Goal: Information Seeking & Learning: Understand process/instructions

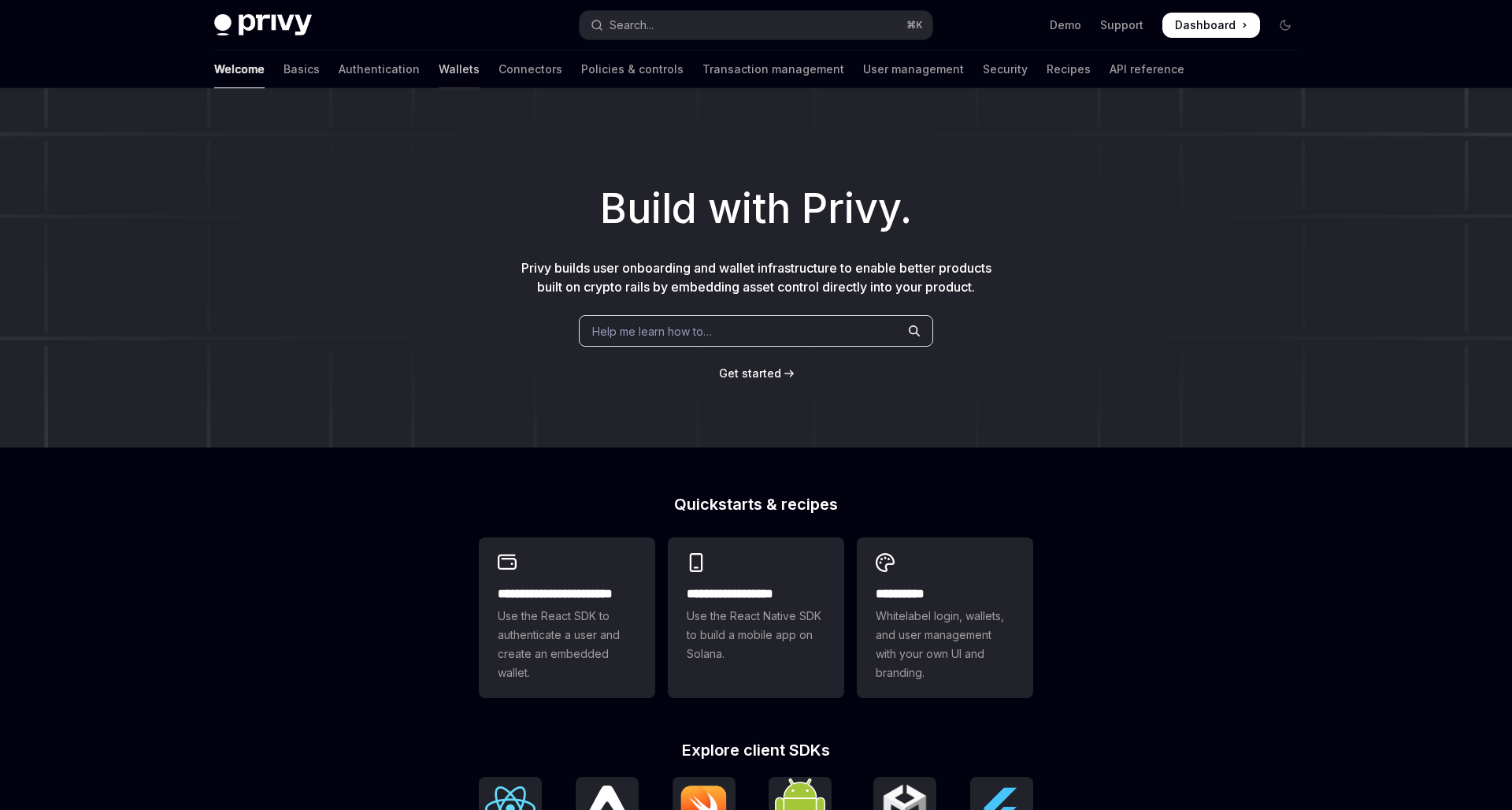
click at [438, 73] on link "Wallets" at bounding box center [459, 69] width 41 height 38
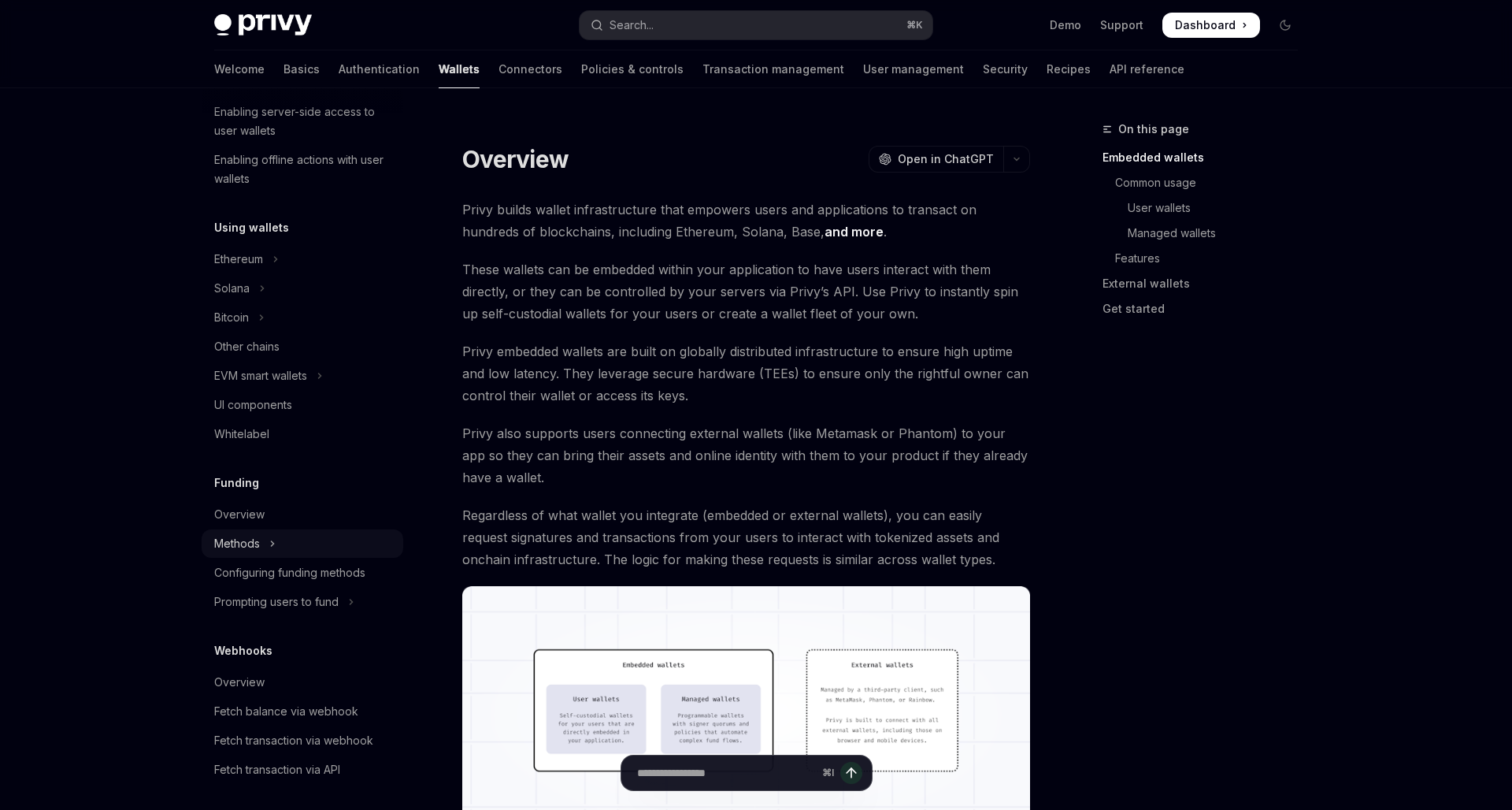
scroll to position [283, 0]
click at [267, 592] on div "Prompting users to fund" at bounding box center [277, 598] width 125 height 19
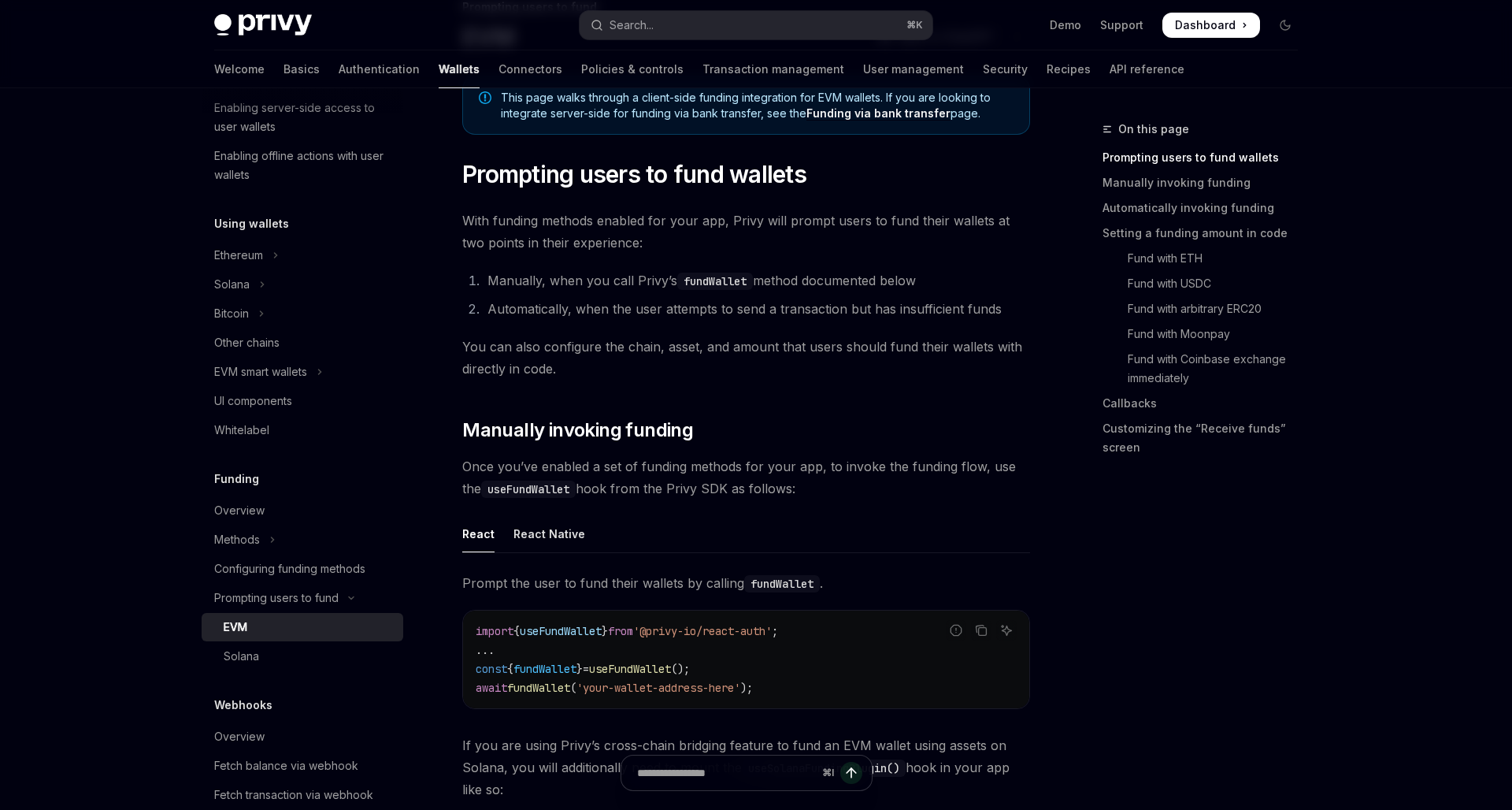
scroll to position [141, 0]
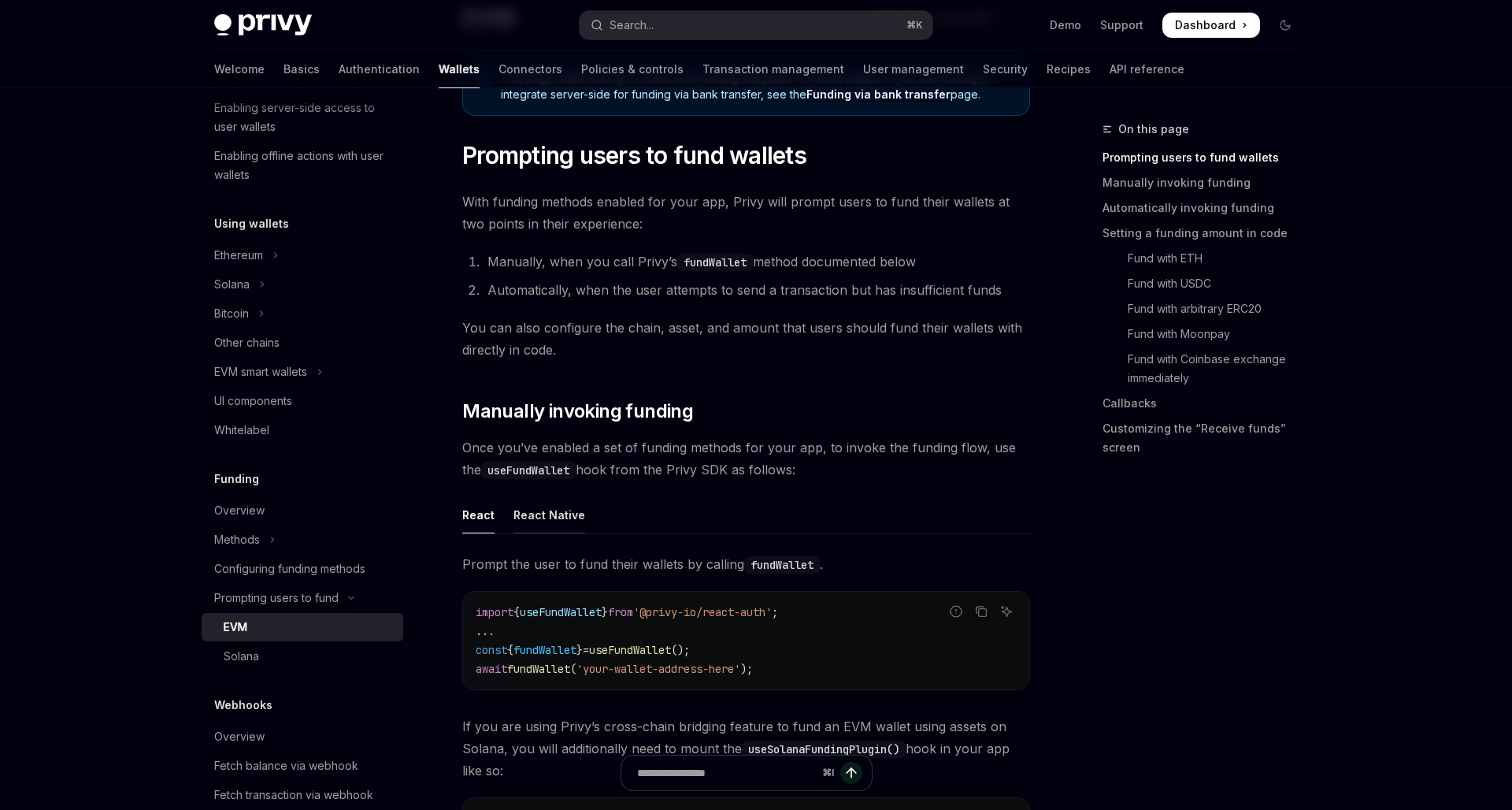
click at [545, 522] on div "React Native" at bounding box center [549, 514] width 72 height 37
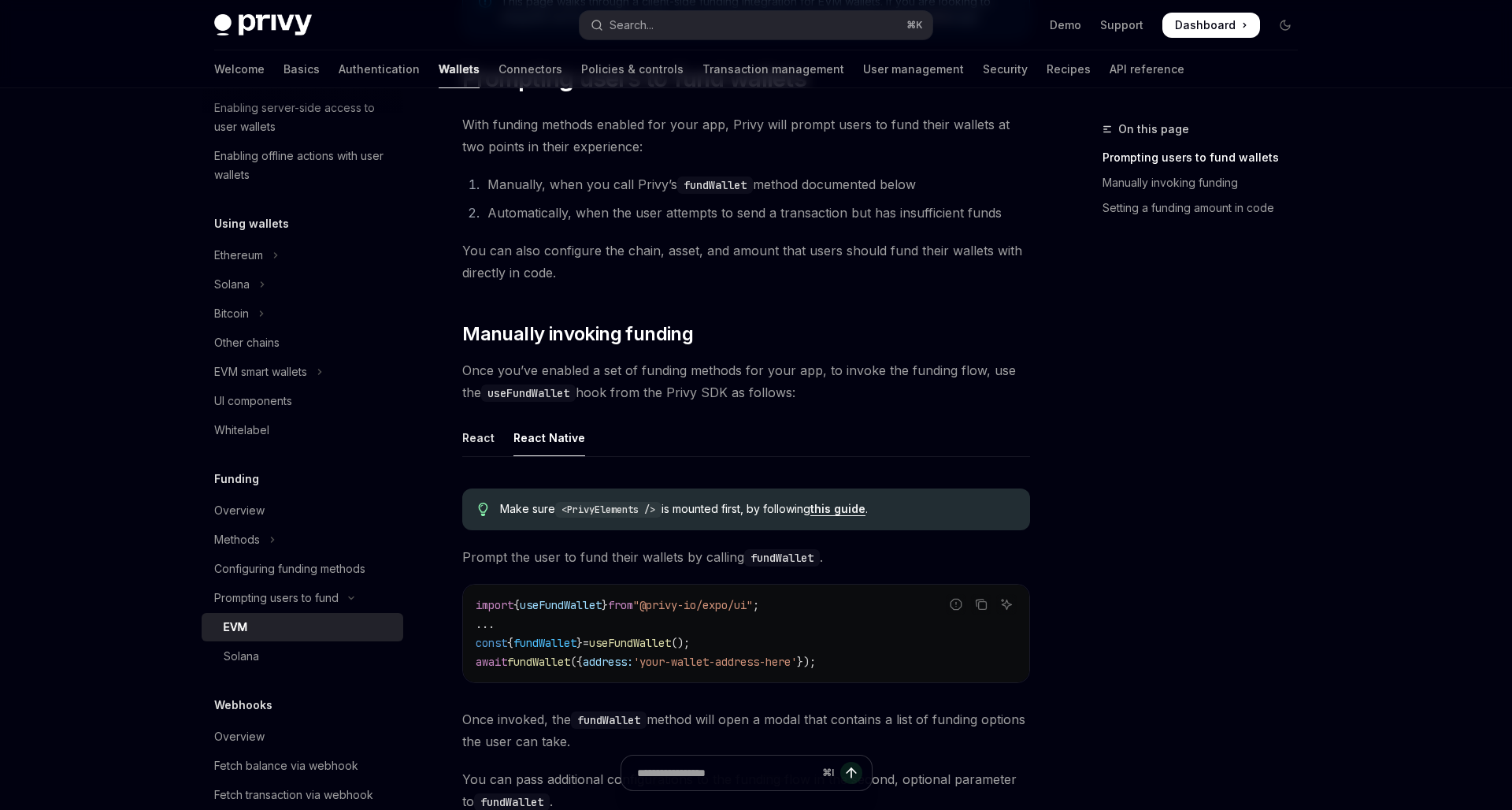
scroll to position [286, 0]
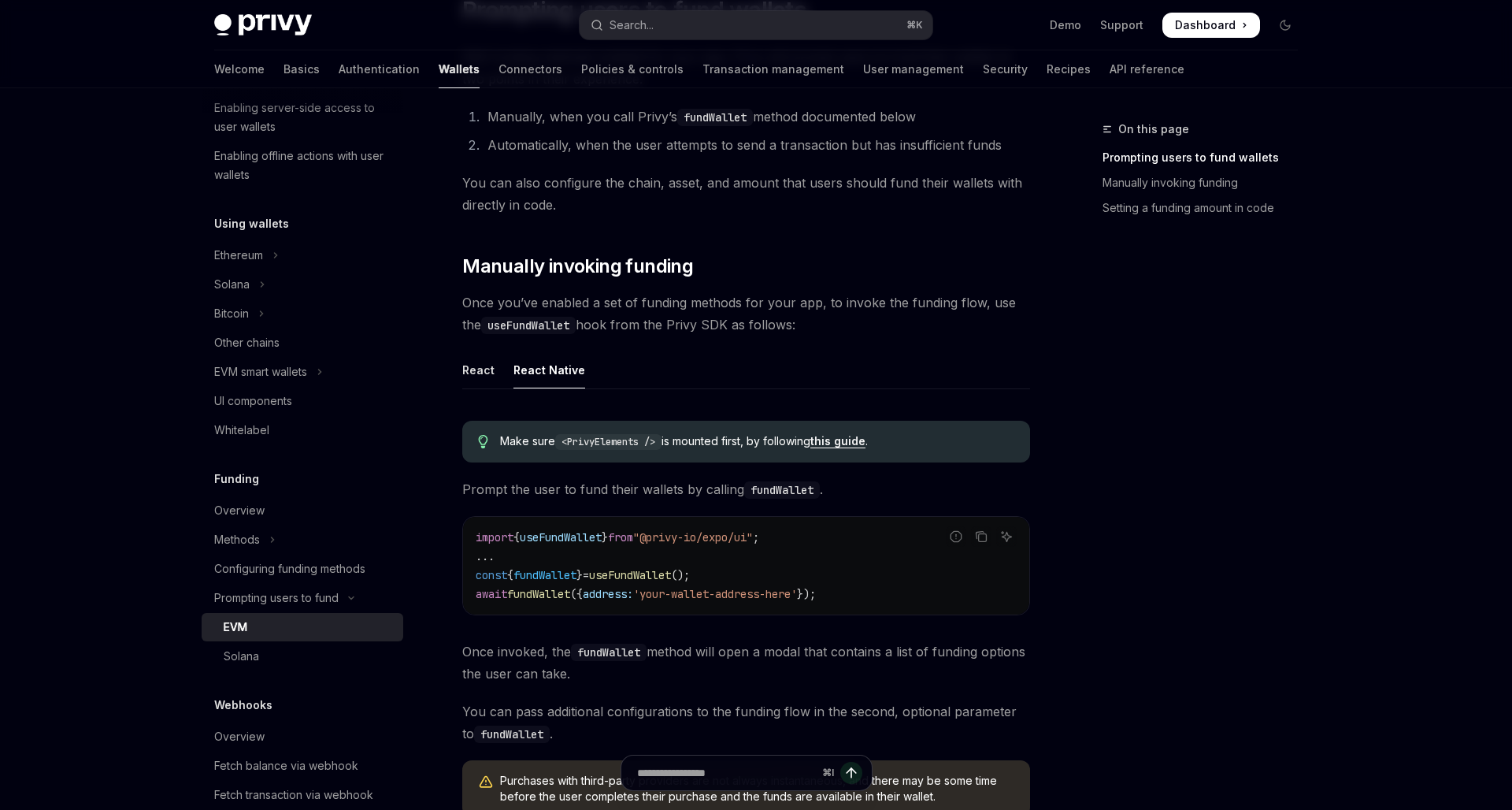
click at [590, 538] on span "useFundWallet" at bounding box center [560, 538] width 82 height 15
copy code "import { useFundWallet } from "@privy-io/expo/ui" ;"
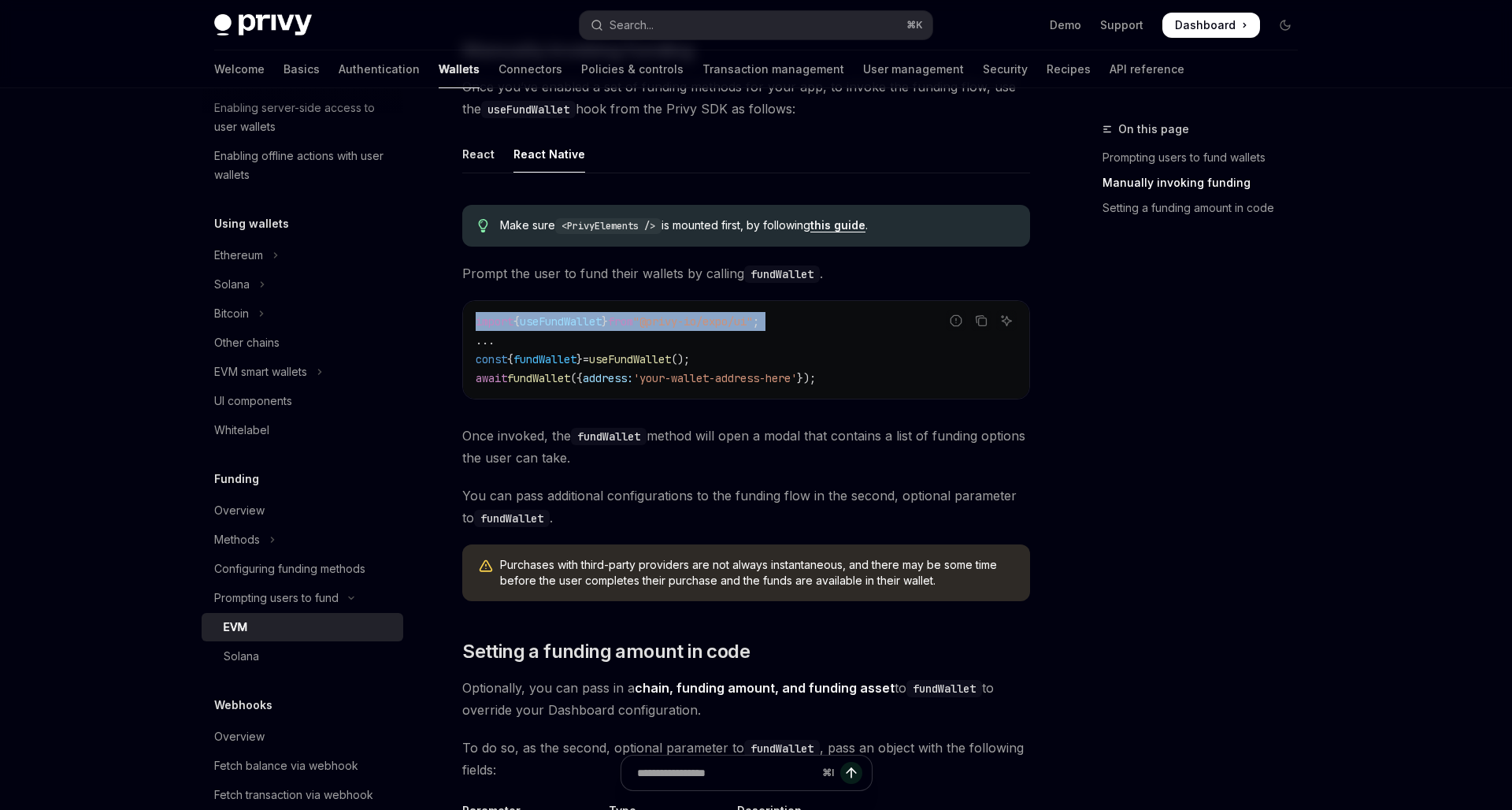
scroll to position [521, 0]
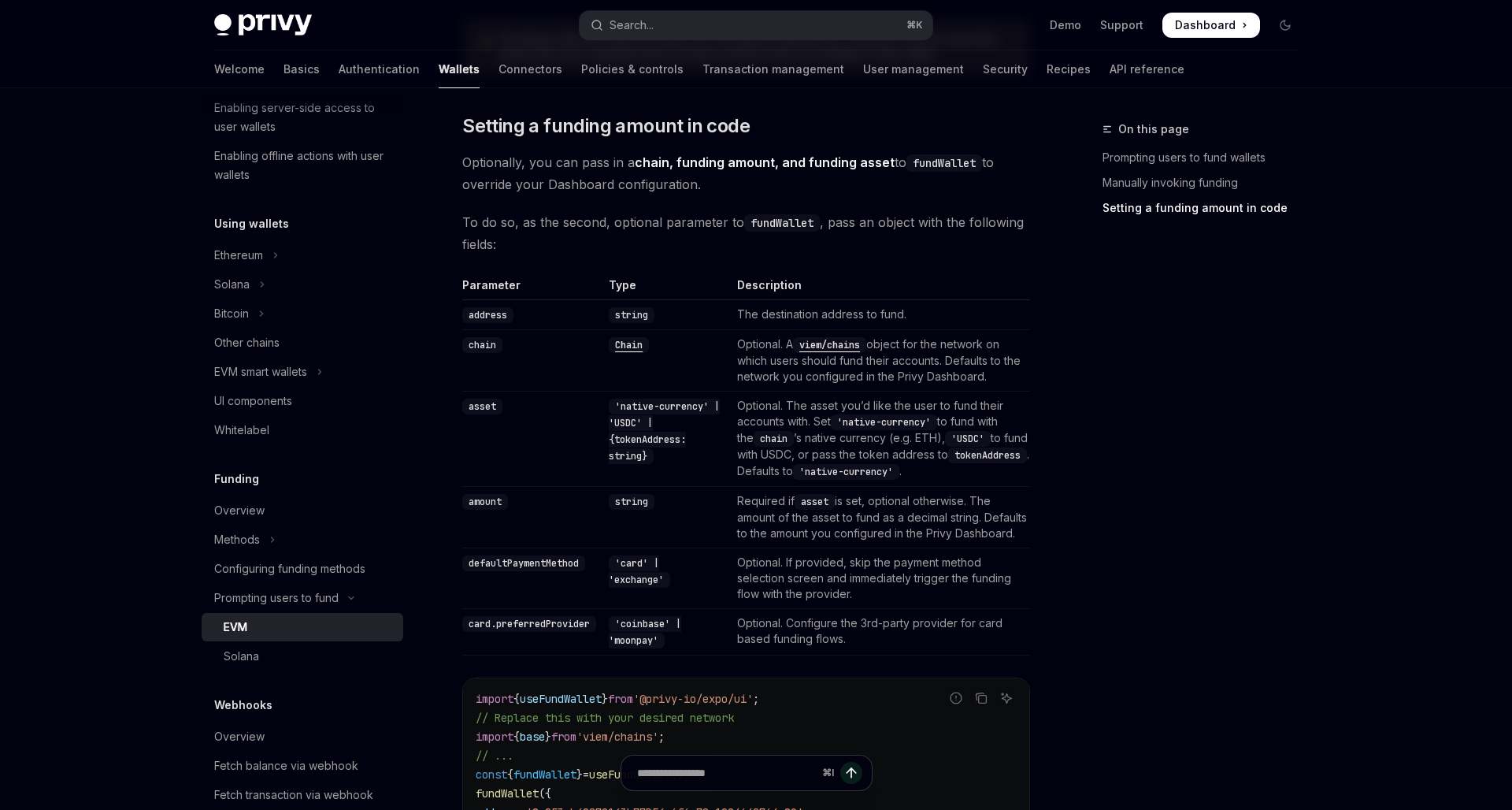
scroll to position [1216, 0]
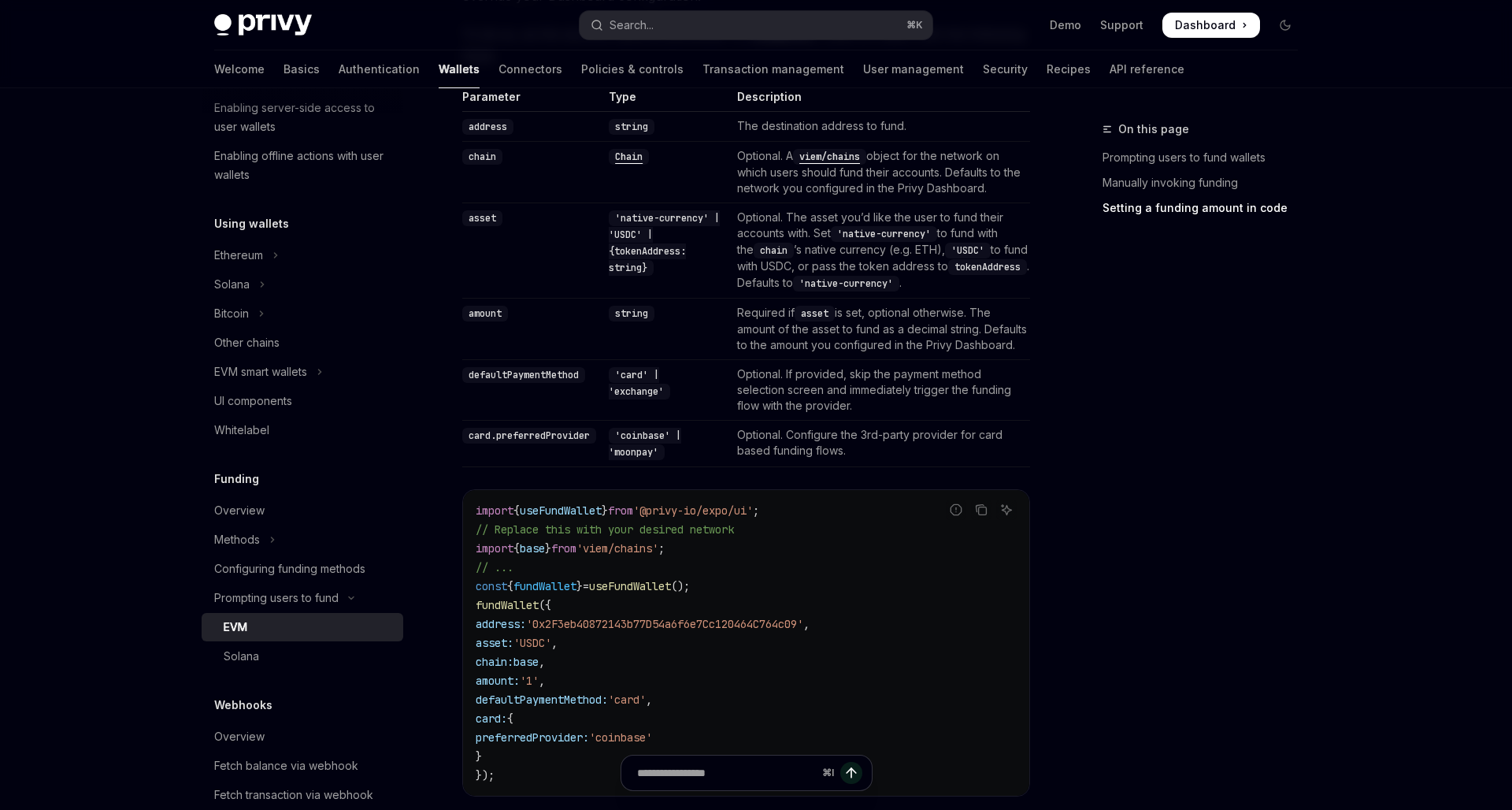
click at [905, 572] on code "import { useFundWallet } from '@privy-io/expo/ui' ; // Replace this with your d…" at bounding box center [746, 643] width 541 height 284
click at [284, 76] on link "Basics" at bounding box center [302, 69] width 36 height 38
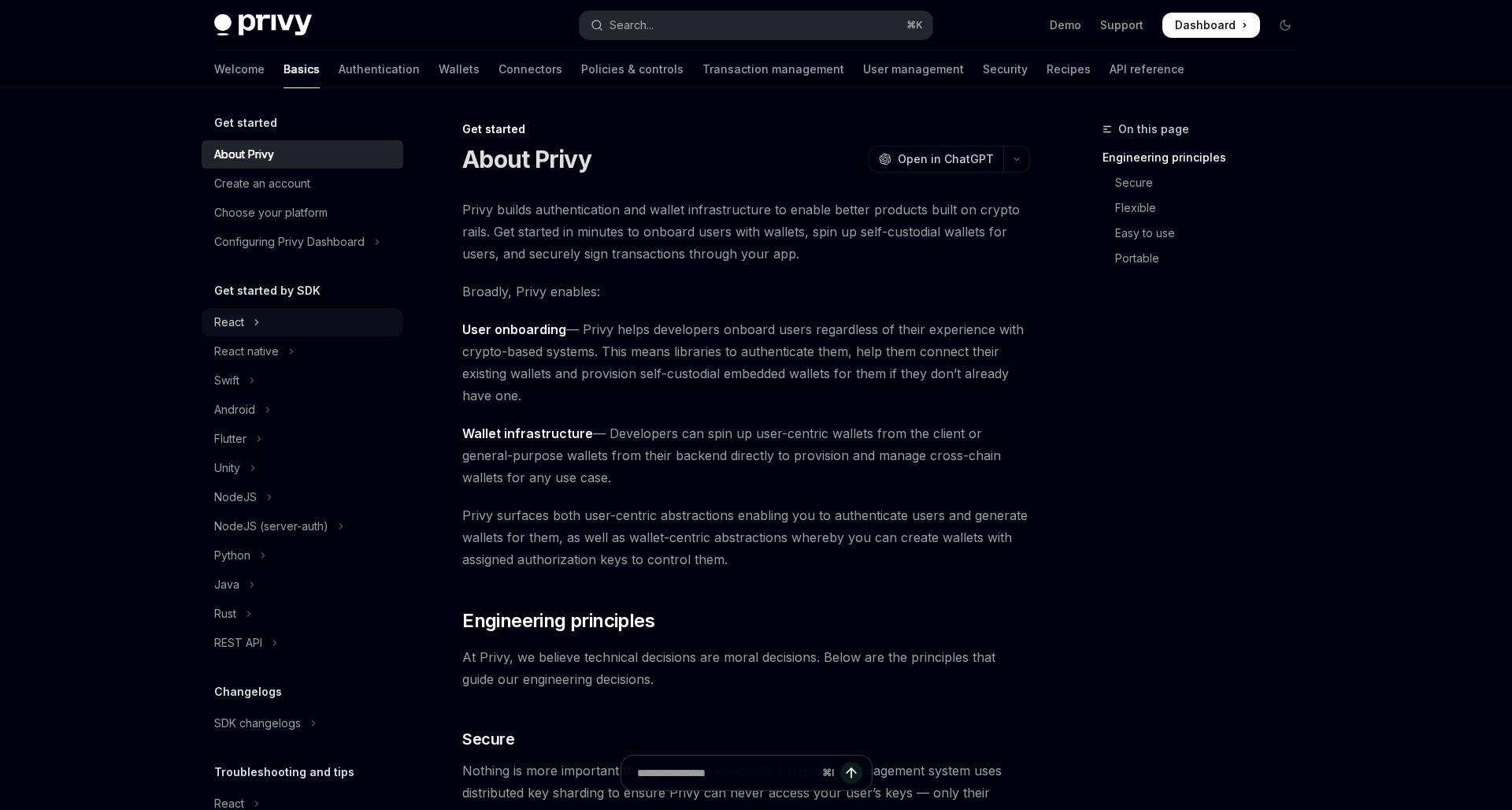
click at [267, 335] on button "React" at bounding box center [303, 322] width 202 height 28
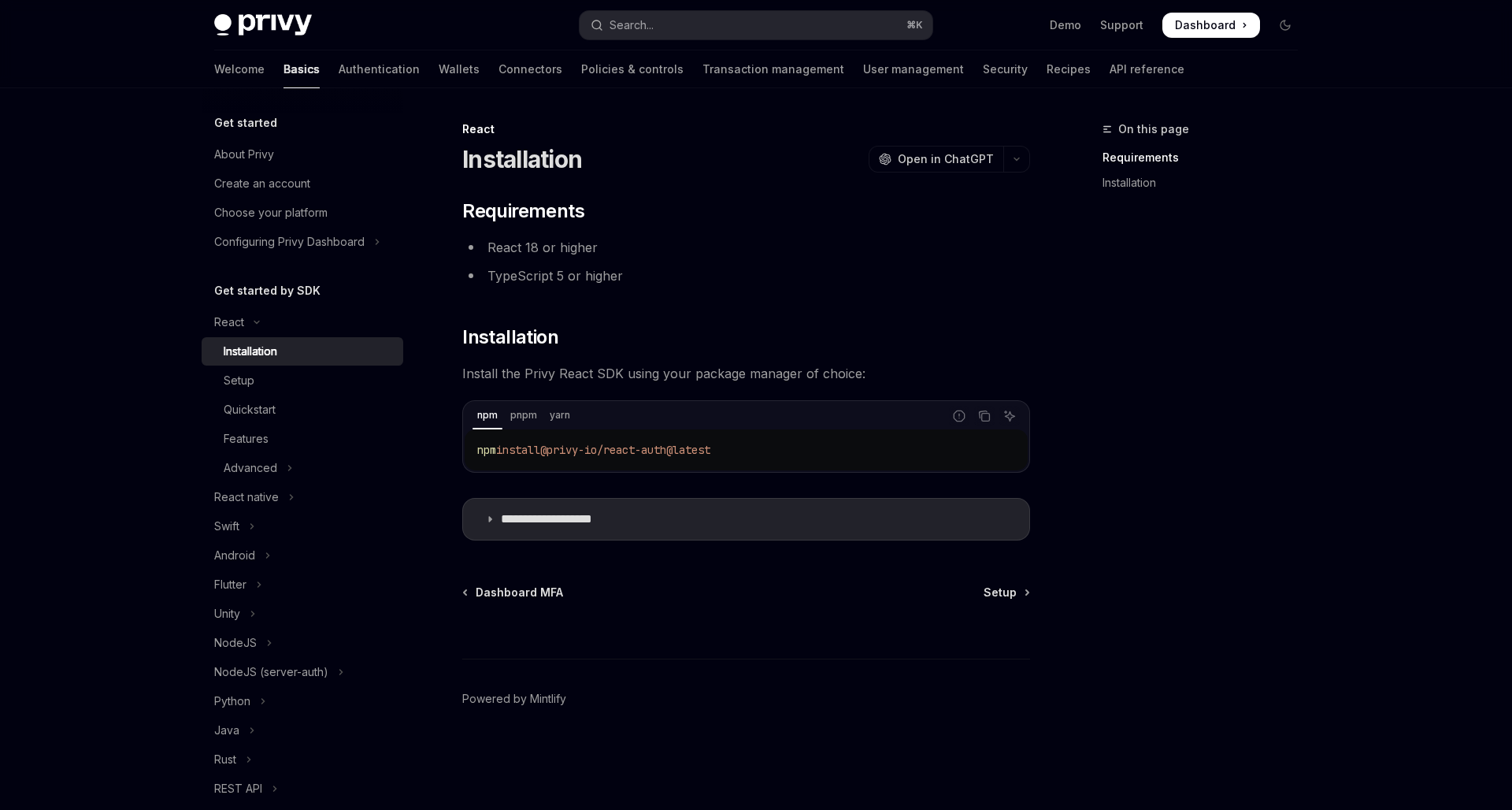
click at [266, 349] on div "Installation" at bounding box center [250, 351] width 54 height 19
click at [248, 329] on button "React" at bounding box center [303, 322] width 202 height 28
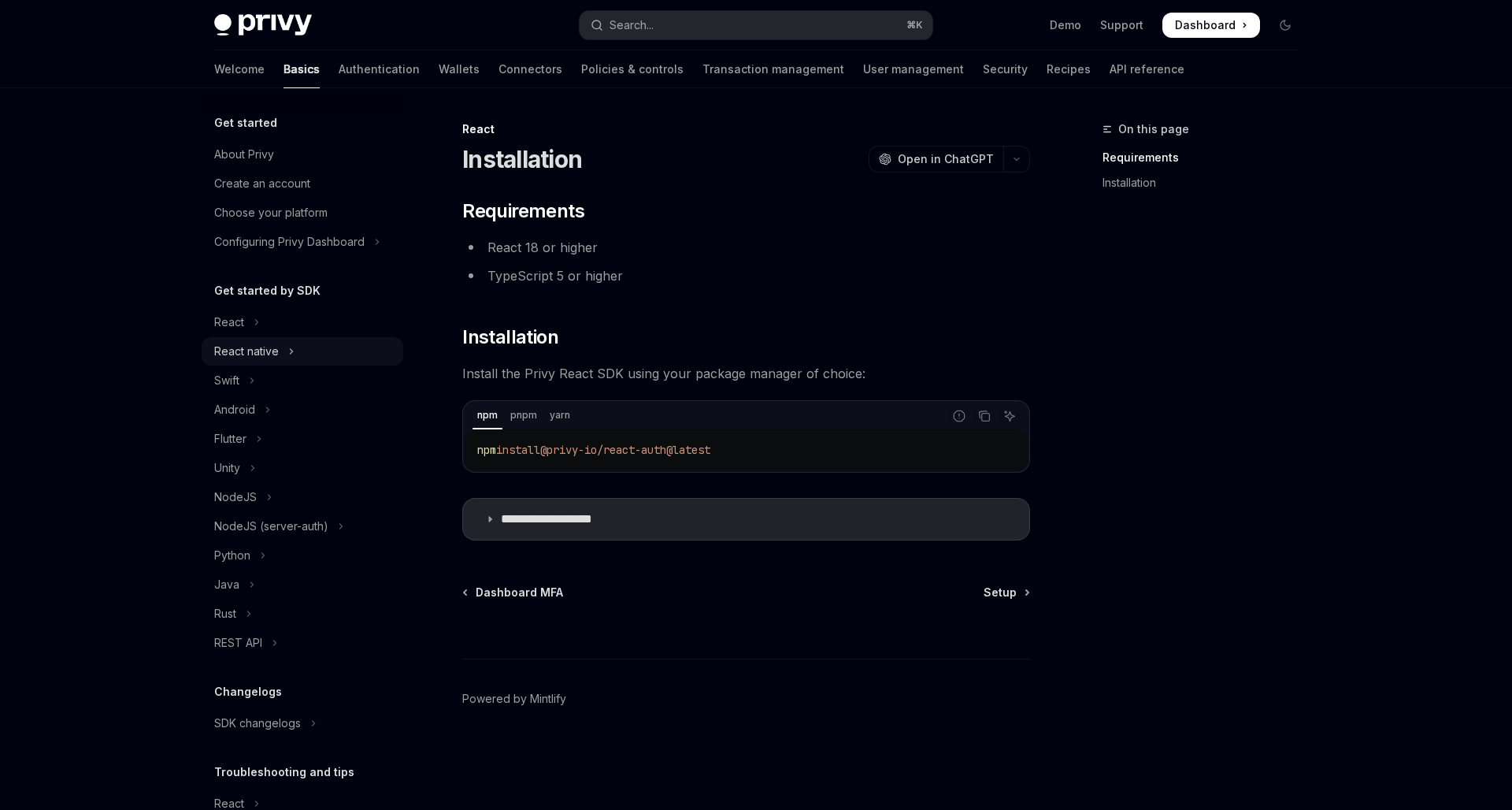
click at [248, 352] on div "React native" at bounding box center [247, 351] width 65 height 19
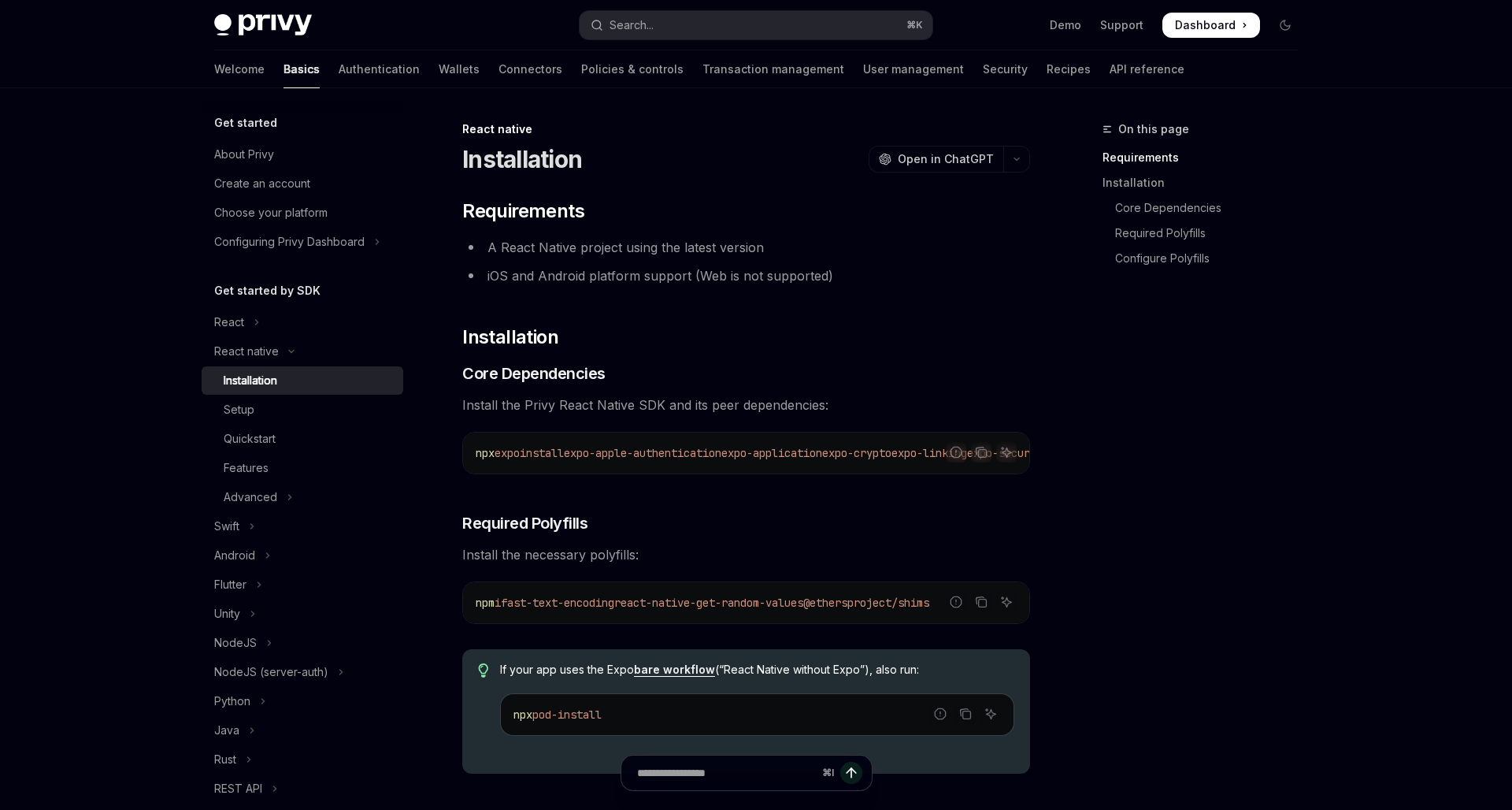
click at [261, 376] on div "Installation" at bounding box center [250, 380] width 54 height 19
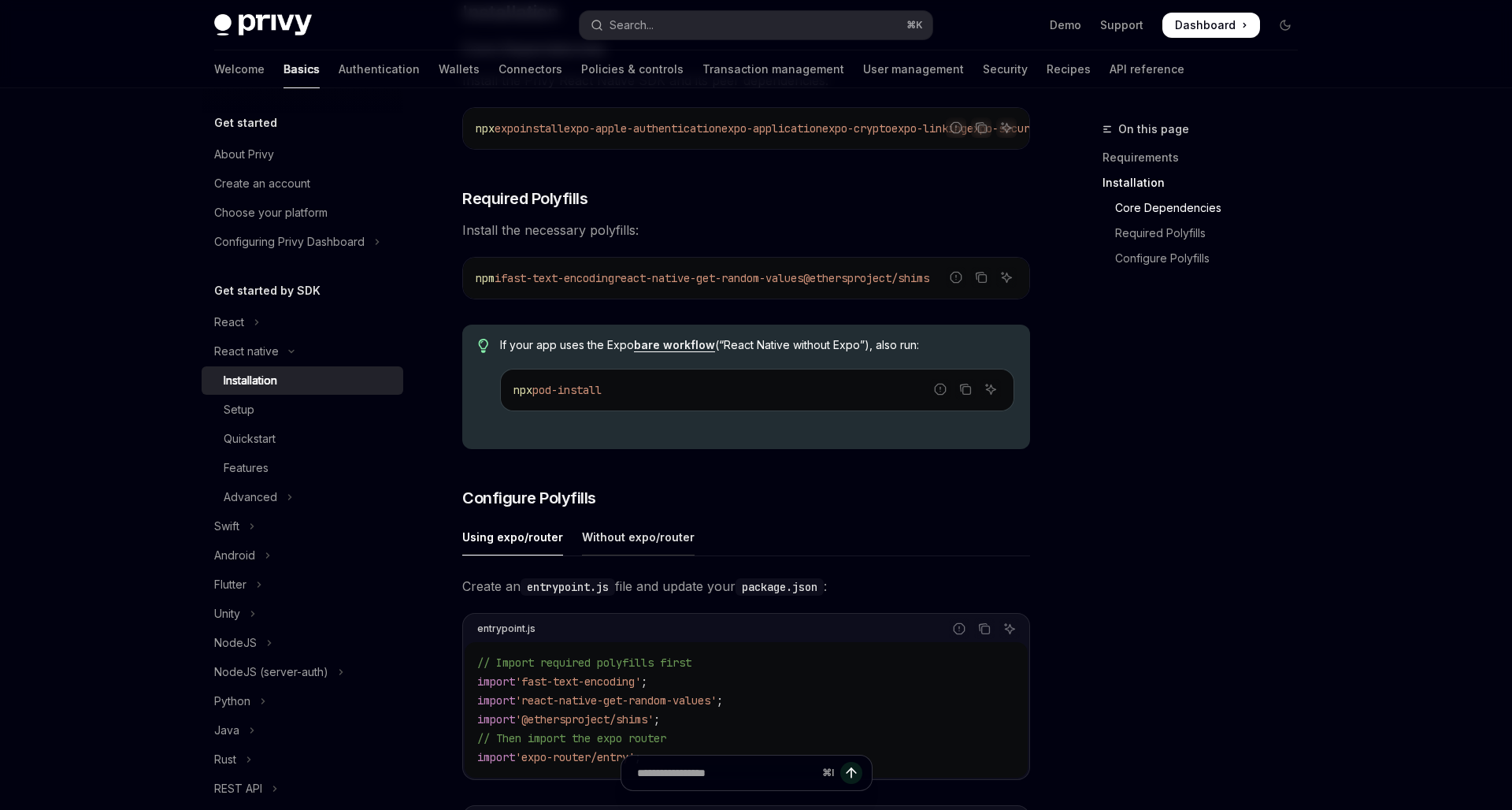
scroll to position [372, 0]
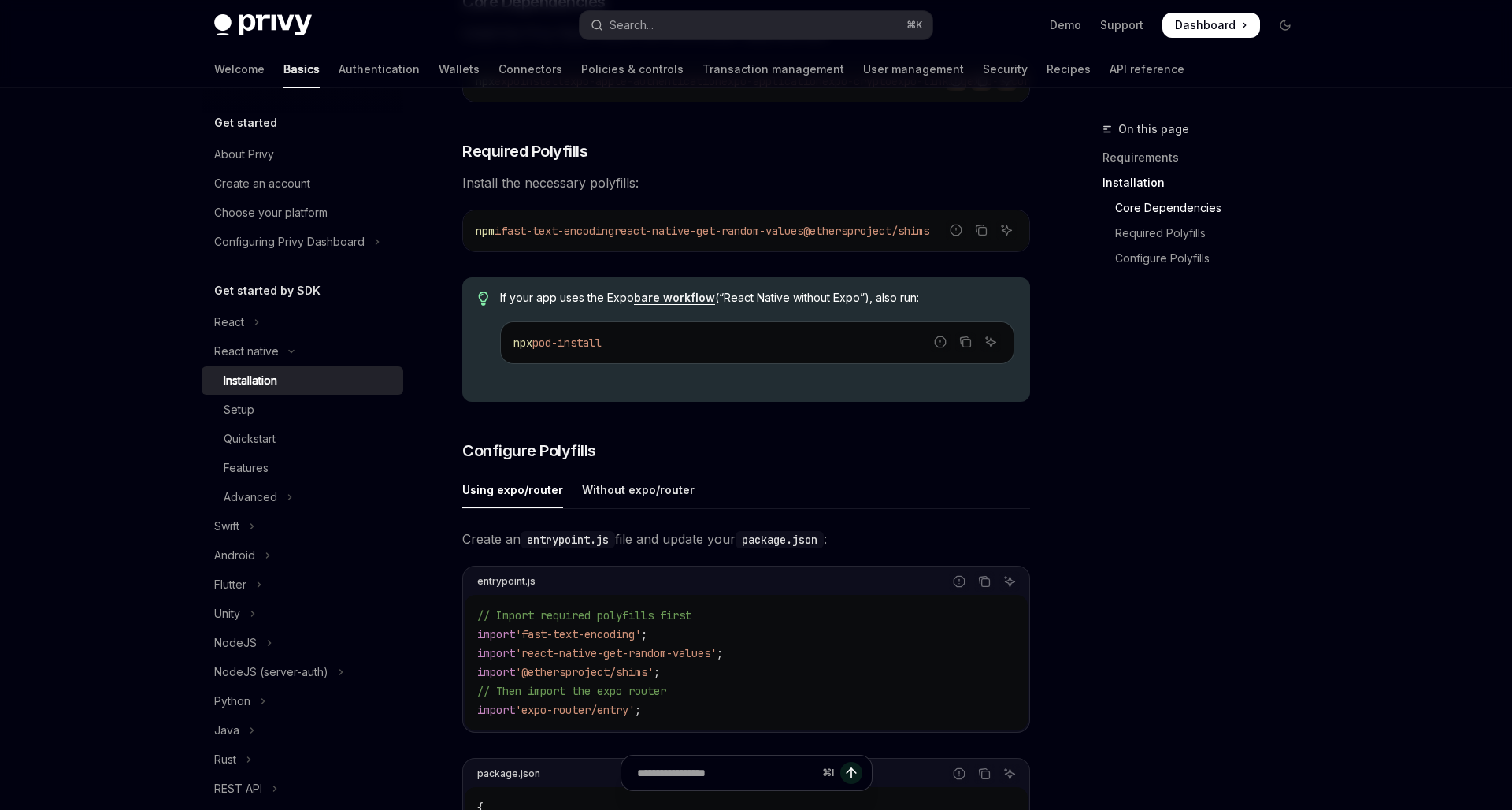
click at [624, 509] on ul "Using expo/router Without expo/router" at bounding box center [746, 491] width 568 height 38
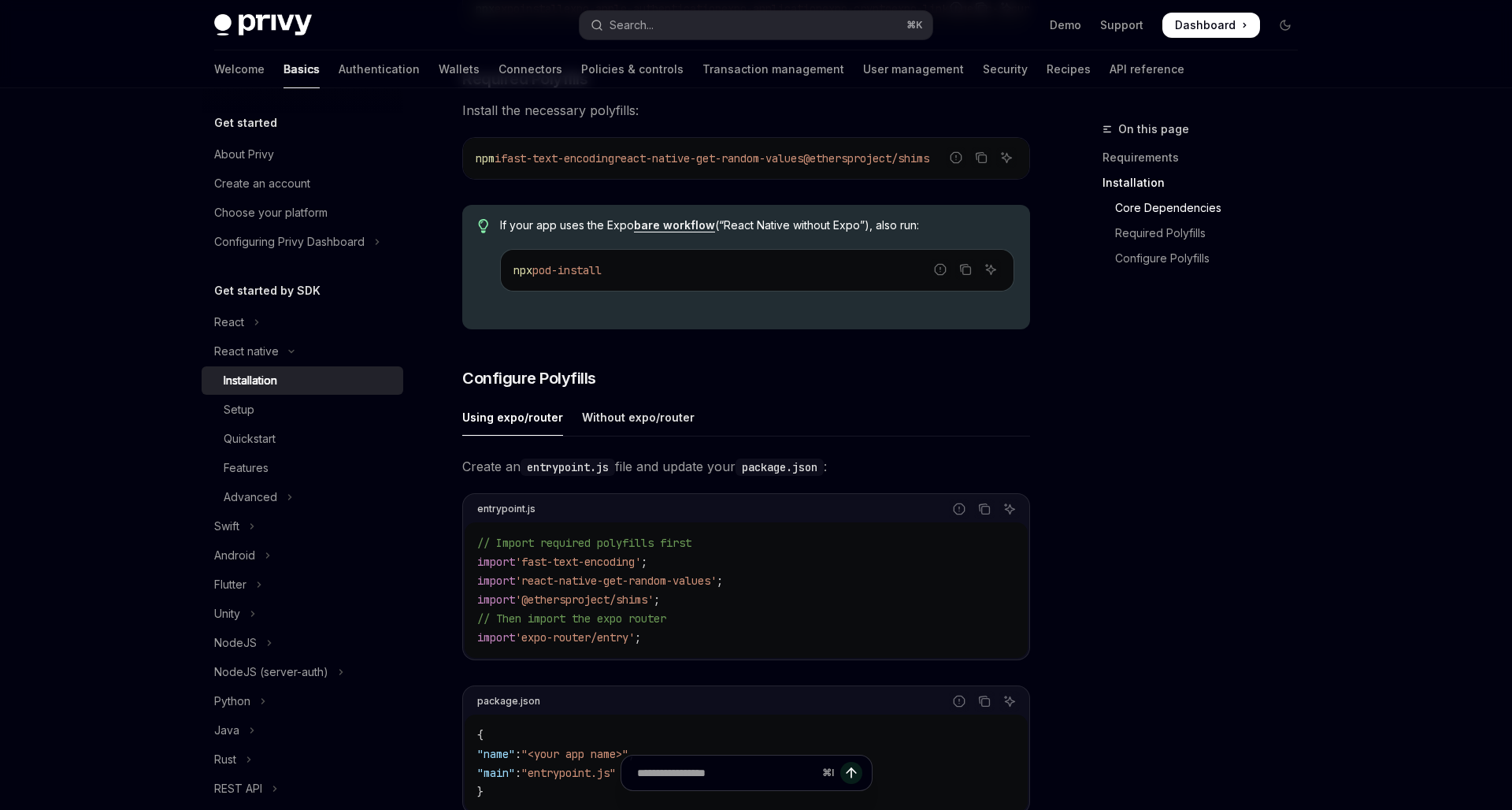
scroll to position [683, 0]
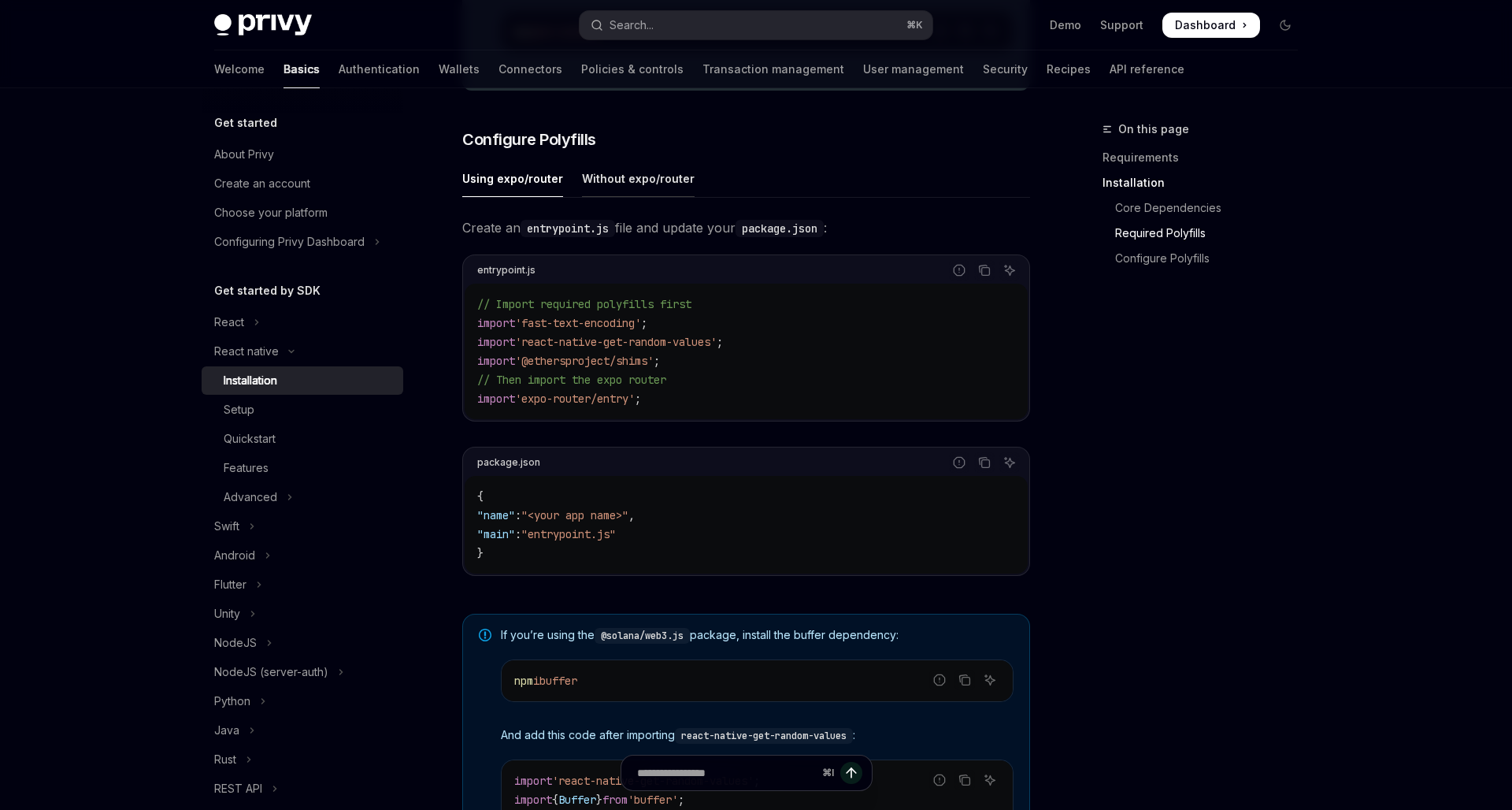
click at [608, 189] on div "Without expo/router" at bounding box center [639, 178] width 113 height 37
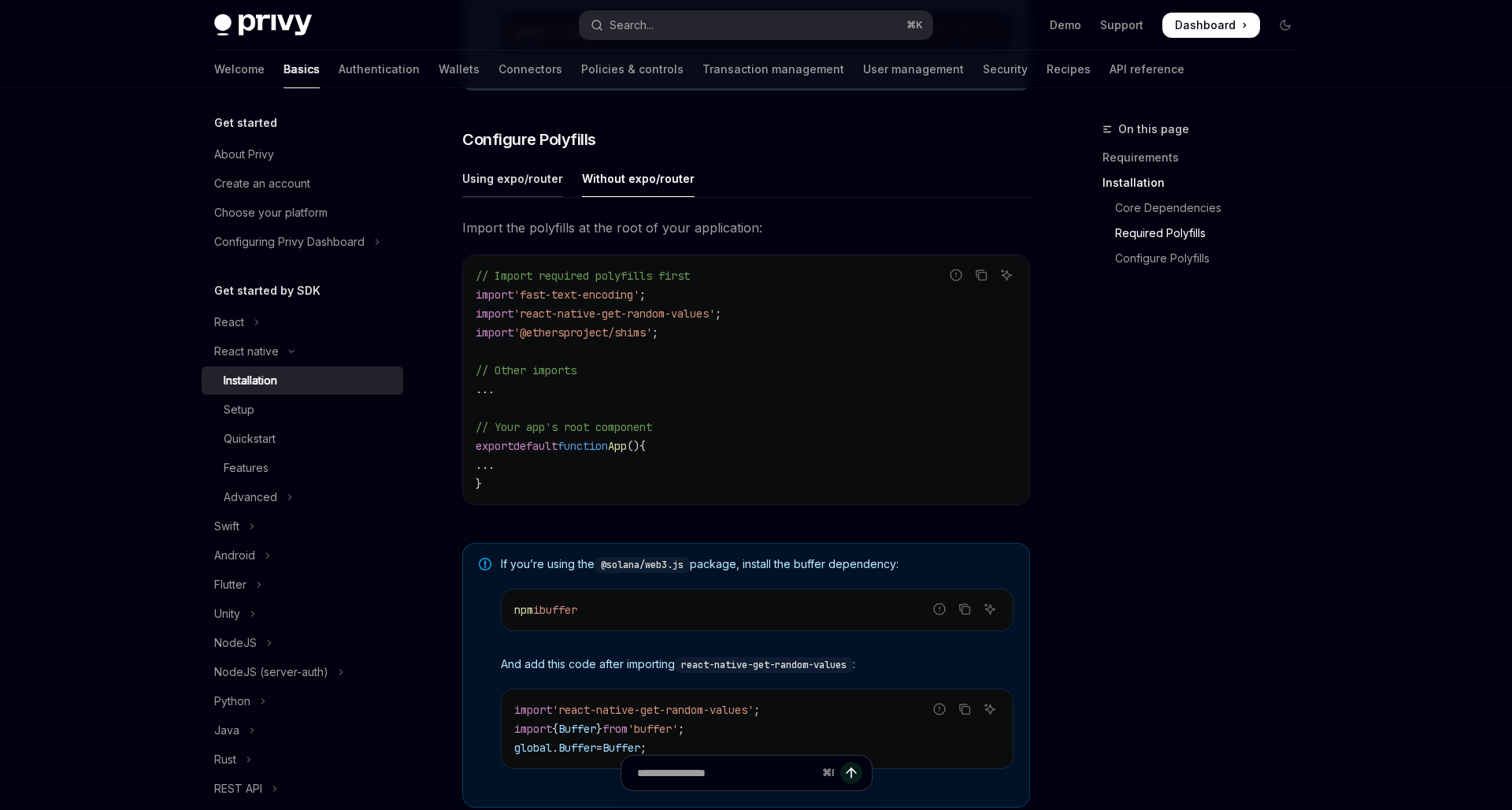
click at [514, 188] on div "Using expo/router" at bounding box center [512, 178] width 101 height 37
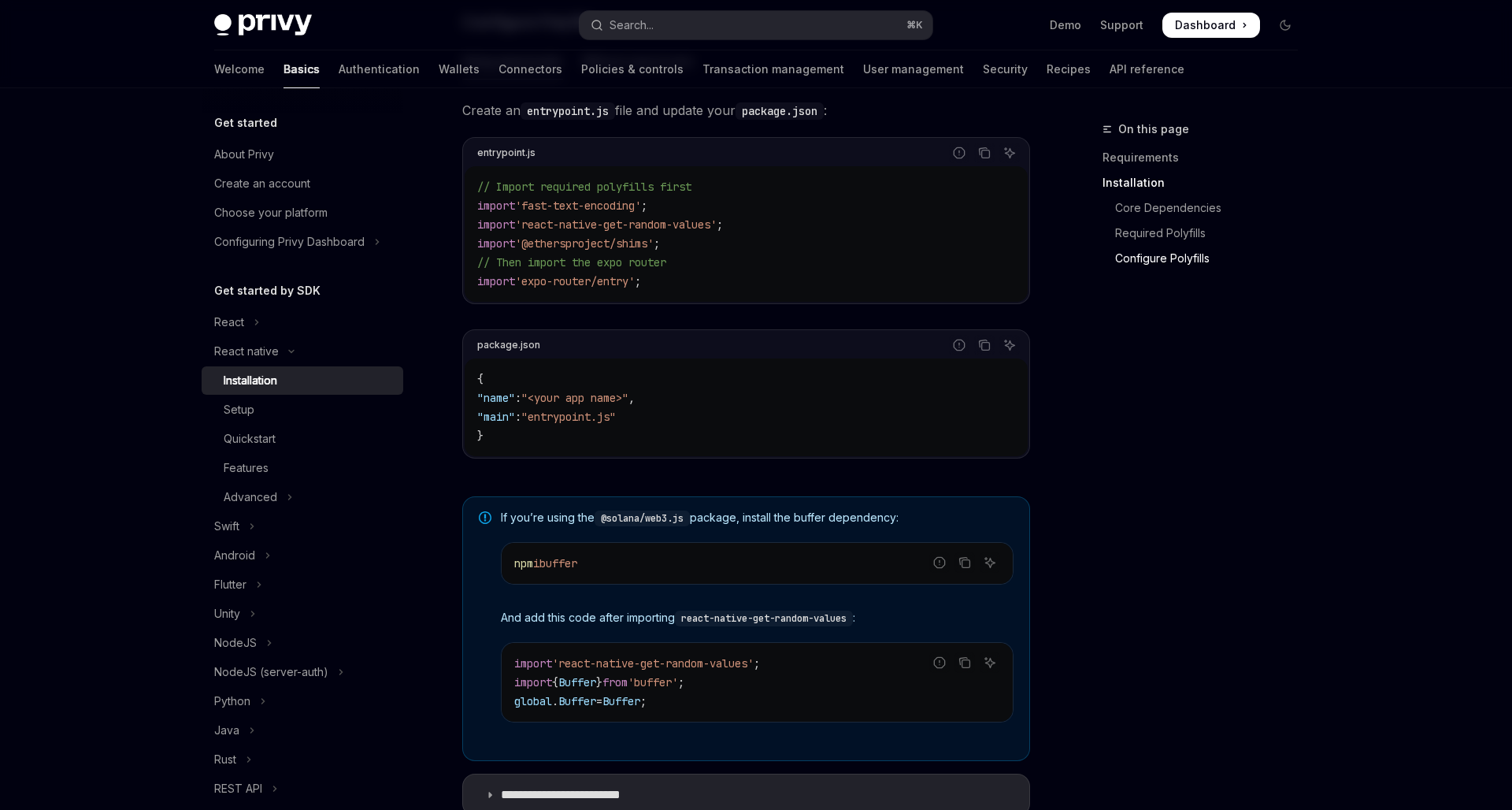
scroll to position [1007, 0]
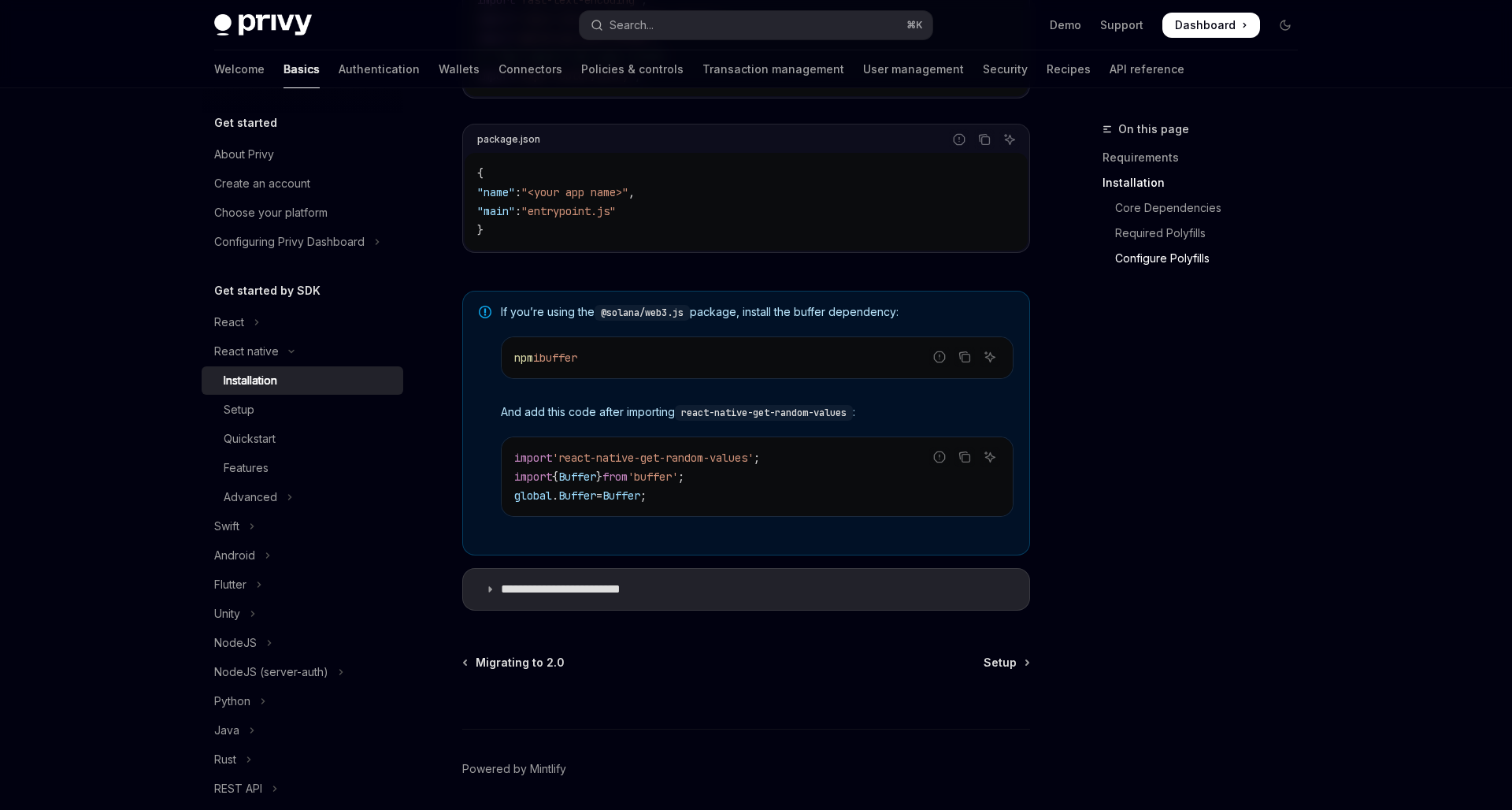
click at [1117, 487] on div "On this page Requirements Installation Core Dependencies Required Polyfills Con…" at bounding box center [1191, 465] width 239 height 690
click at [278, 405] on div "Setup" at bounding box center [308, 410] width 170 height 19
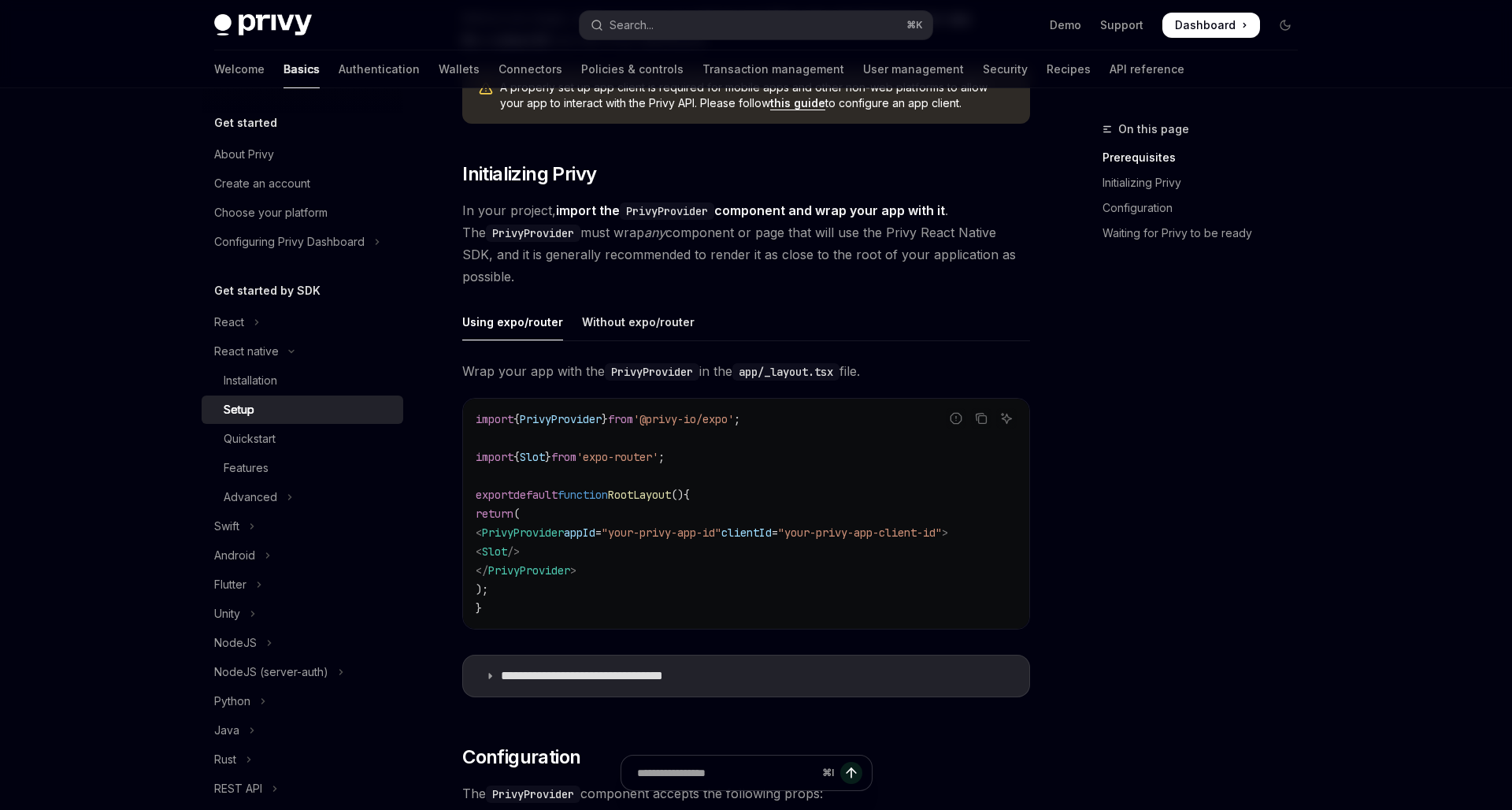
scroll to position [287, 0]
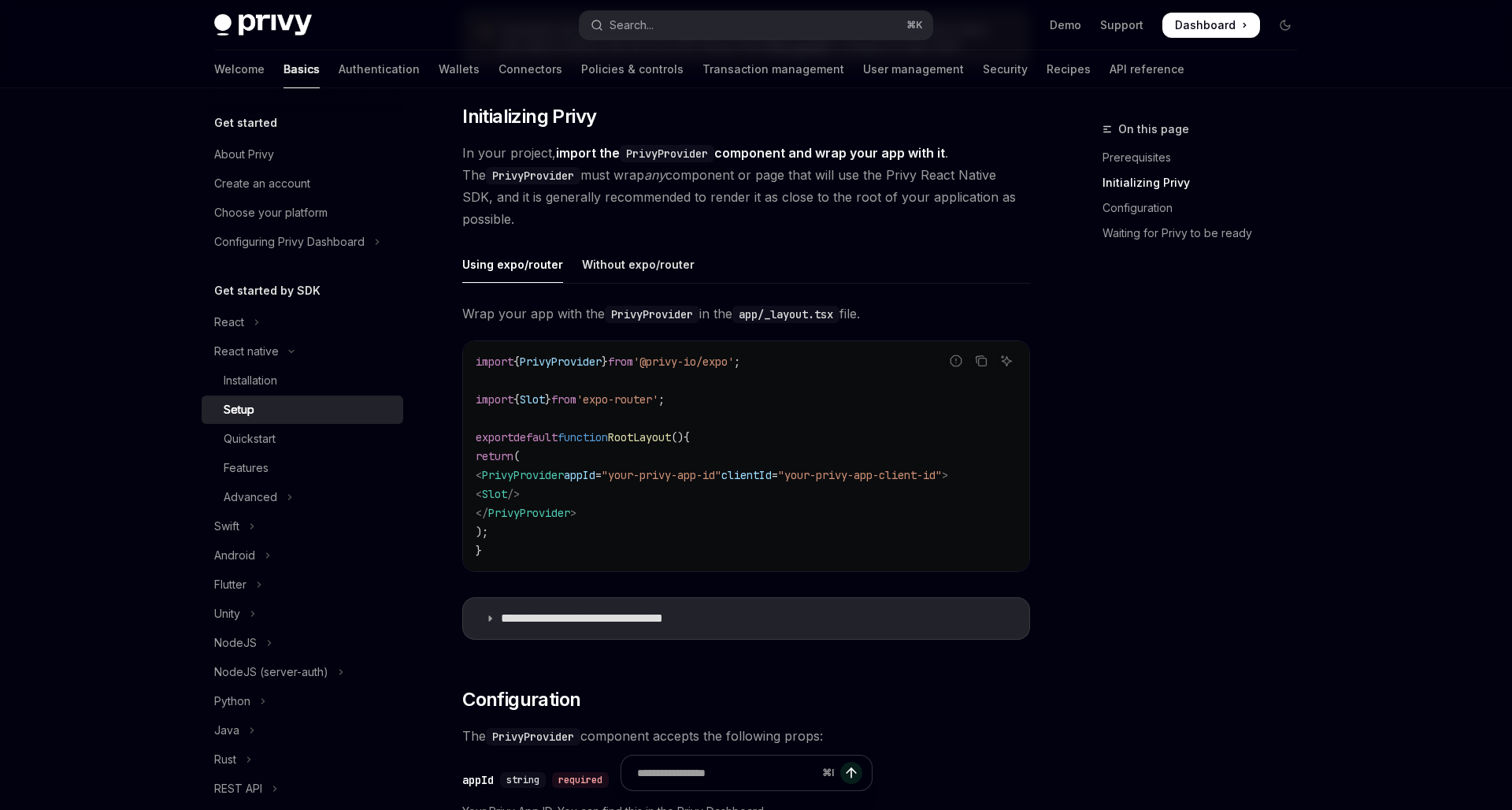
click at [634, 513] on code "import { PrivyProvider } from '@privy-io/expo' ; import { Slot } from 'expo-rou…" at bounding box center [746, 456] width 541 height 208
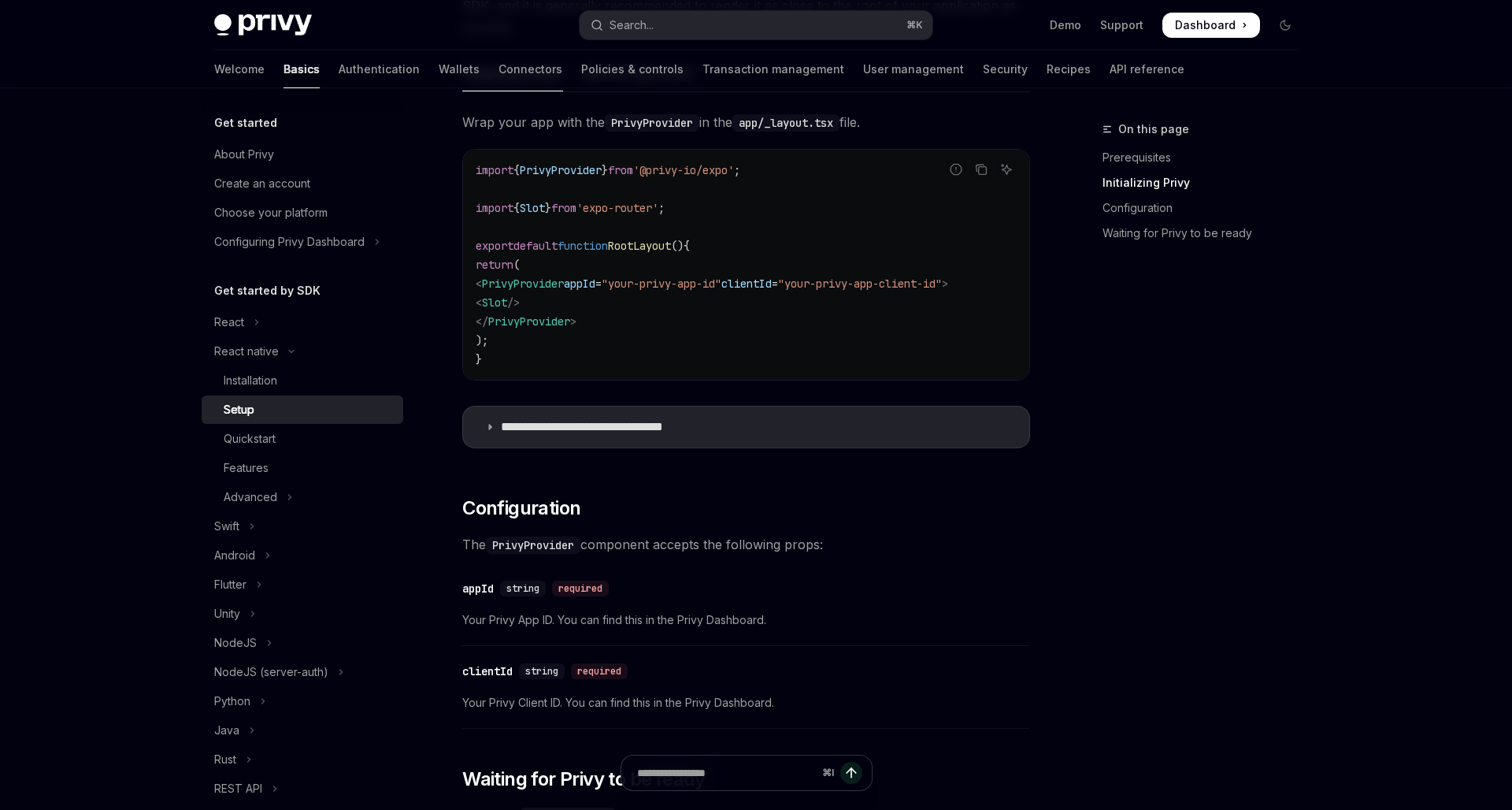
scroll to position [524, 0]
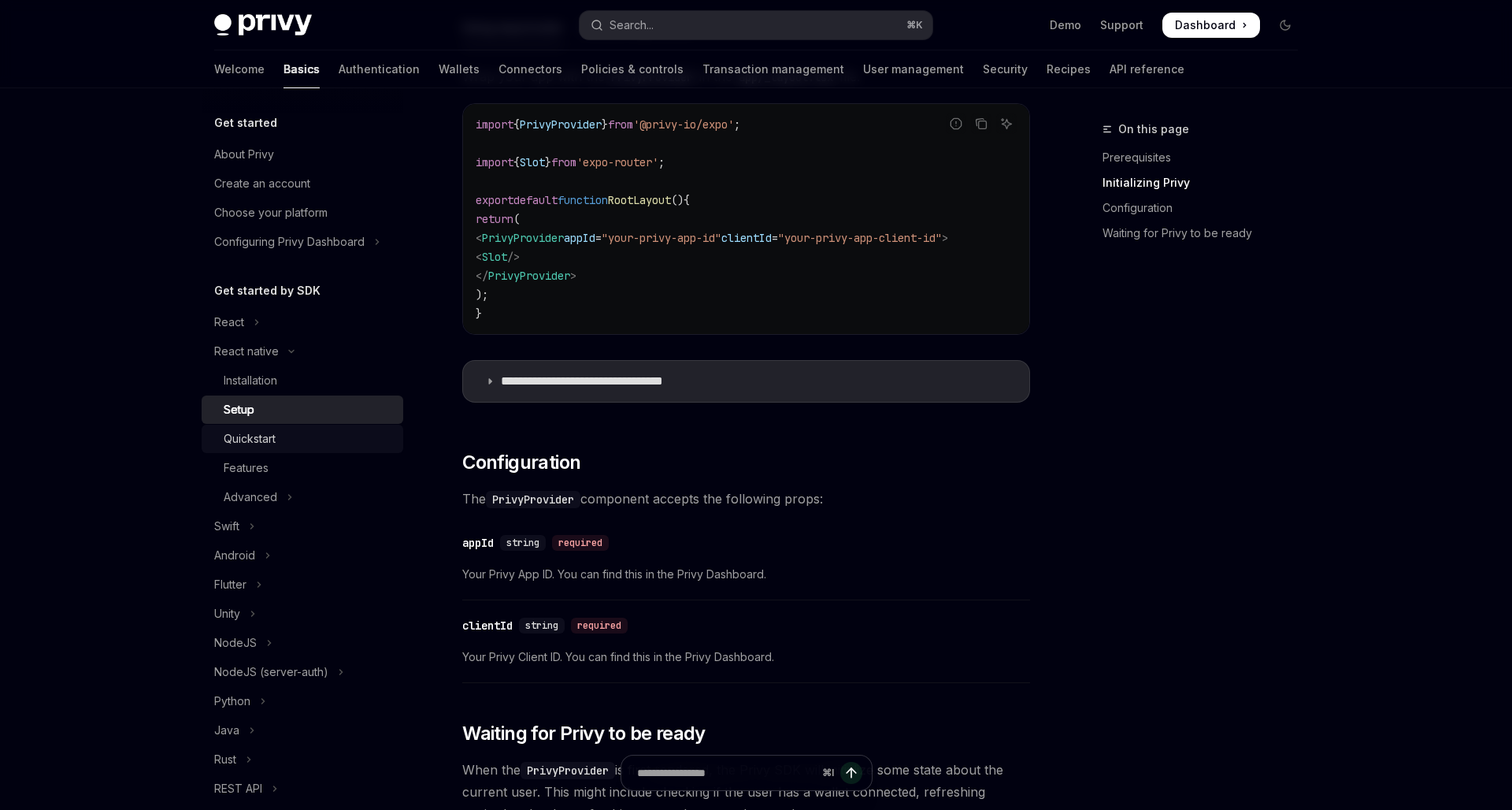
click at [287, 438] on div "Quickstart" at bounding box center [308, 439] width 170 height 19
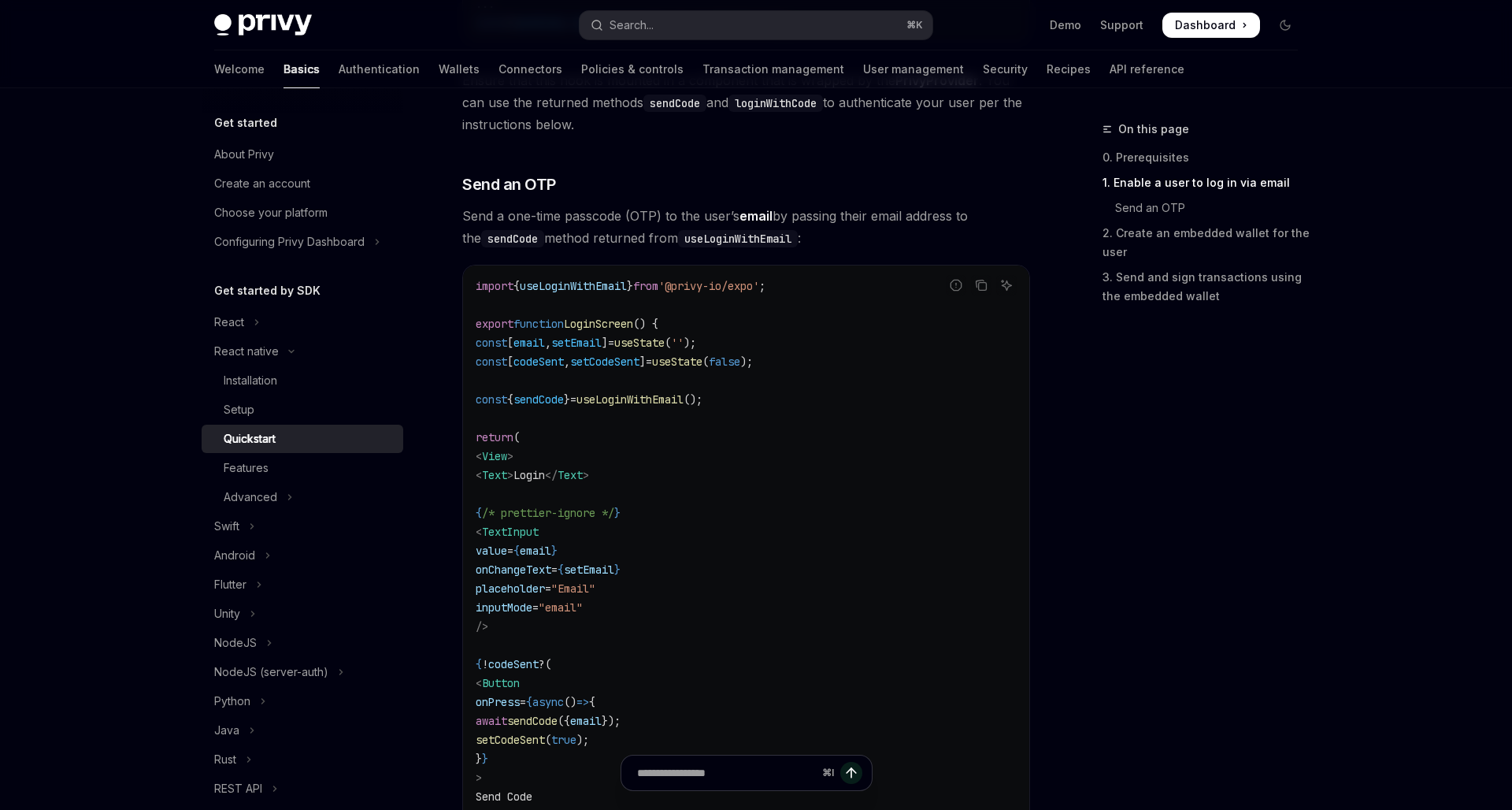
scroll to position [767, 0]
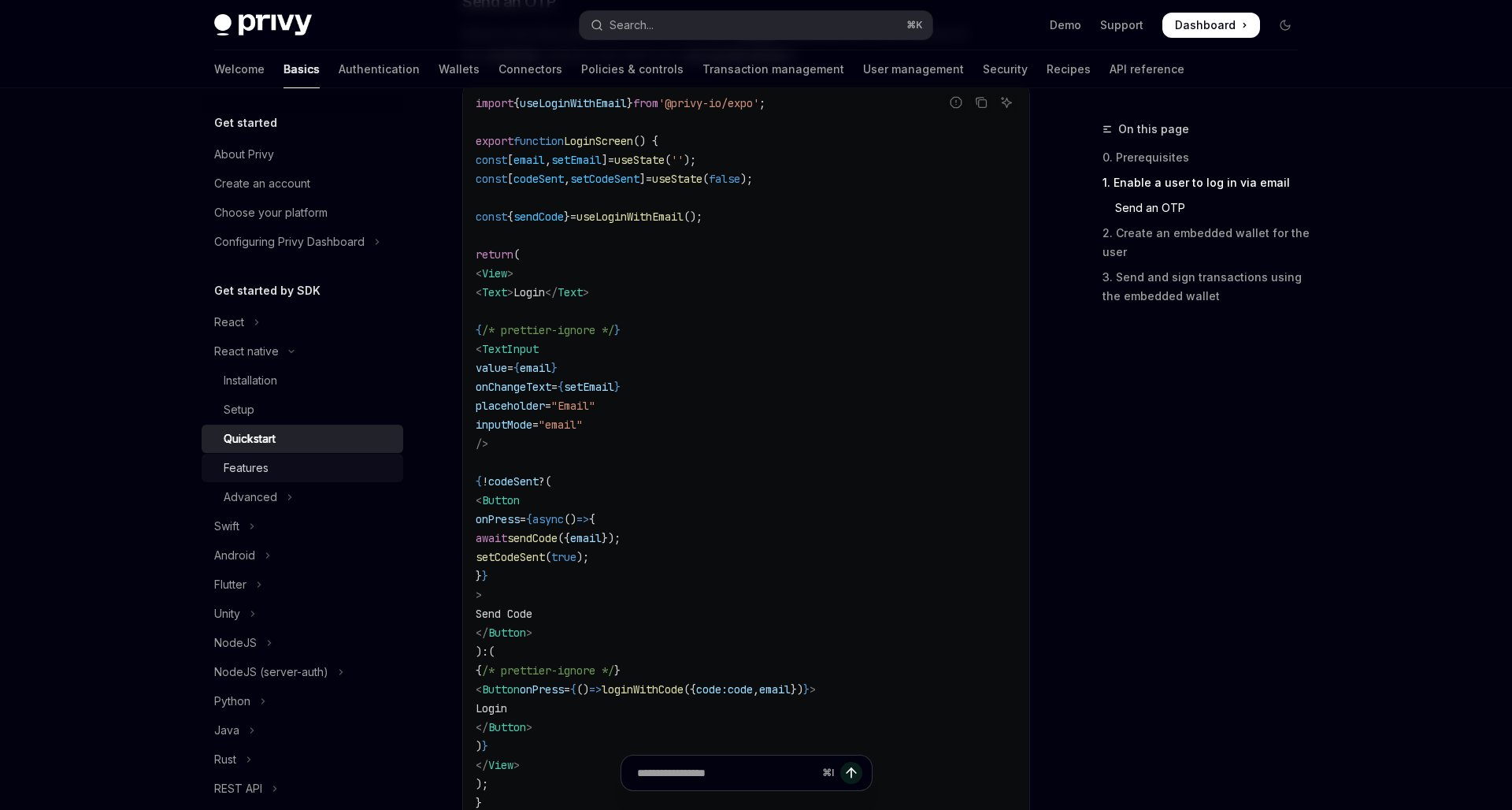
click at [283, 465] on div "Features" at bounding box center [308, 468] width 170 height 19
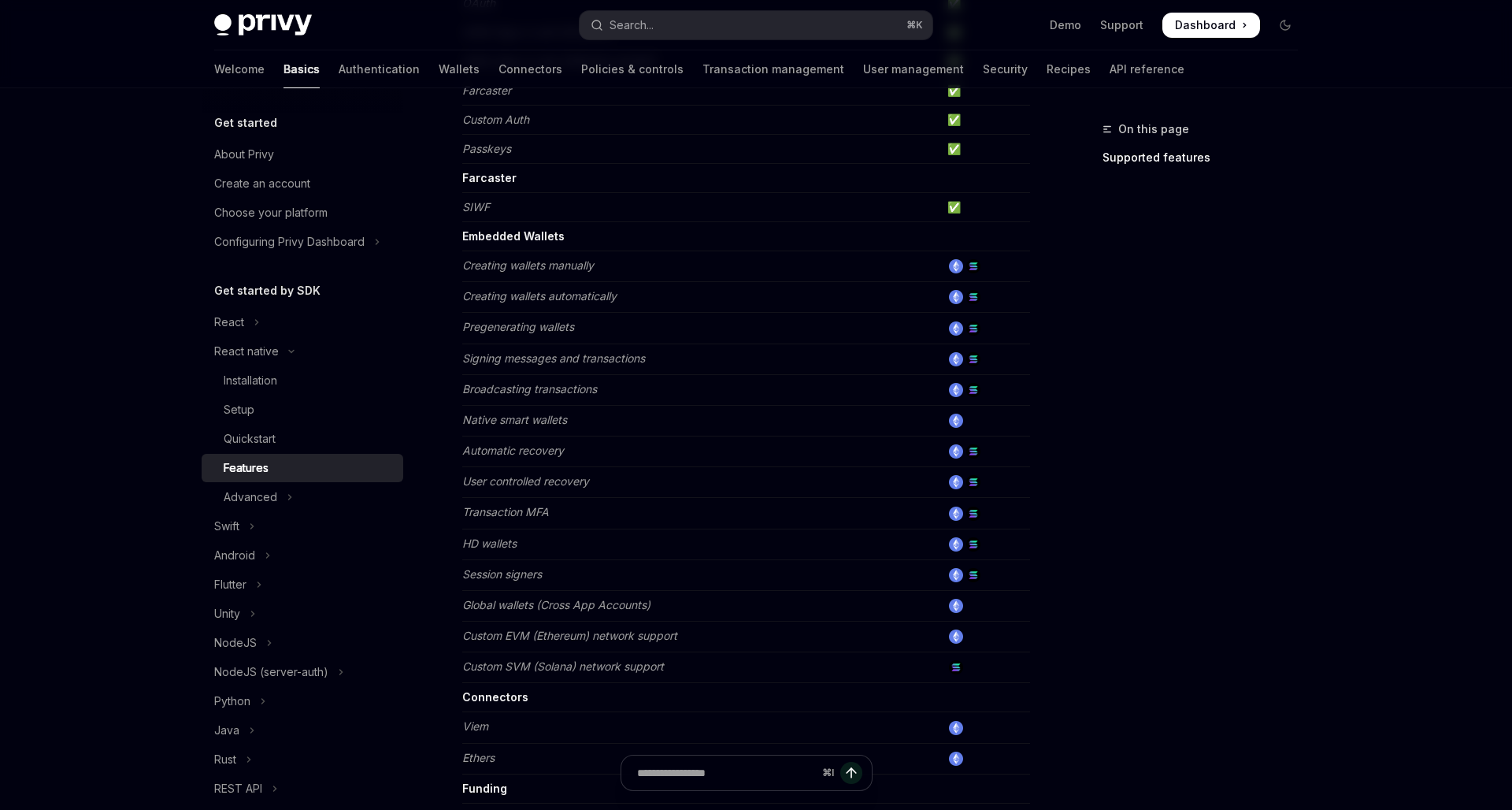
scroll to position [499, 0]
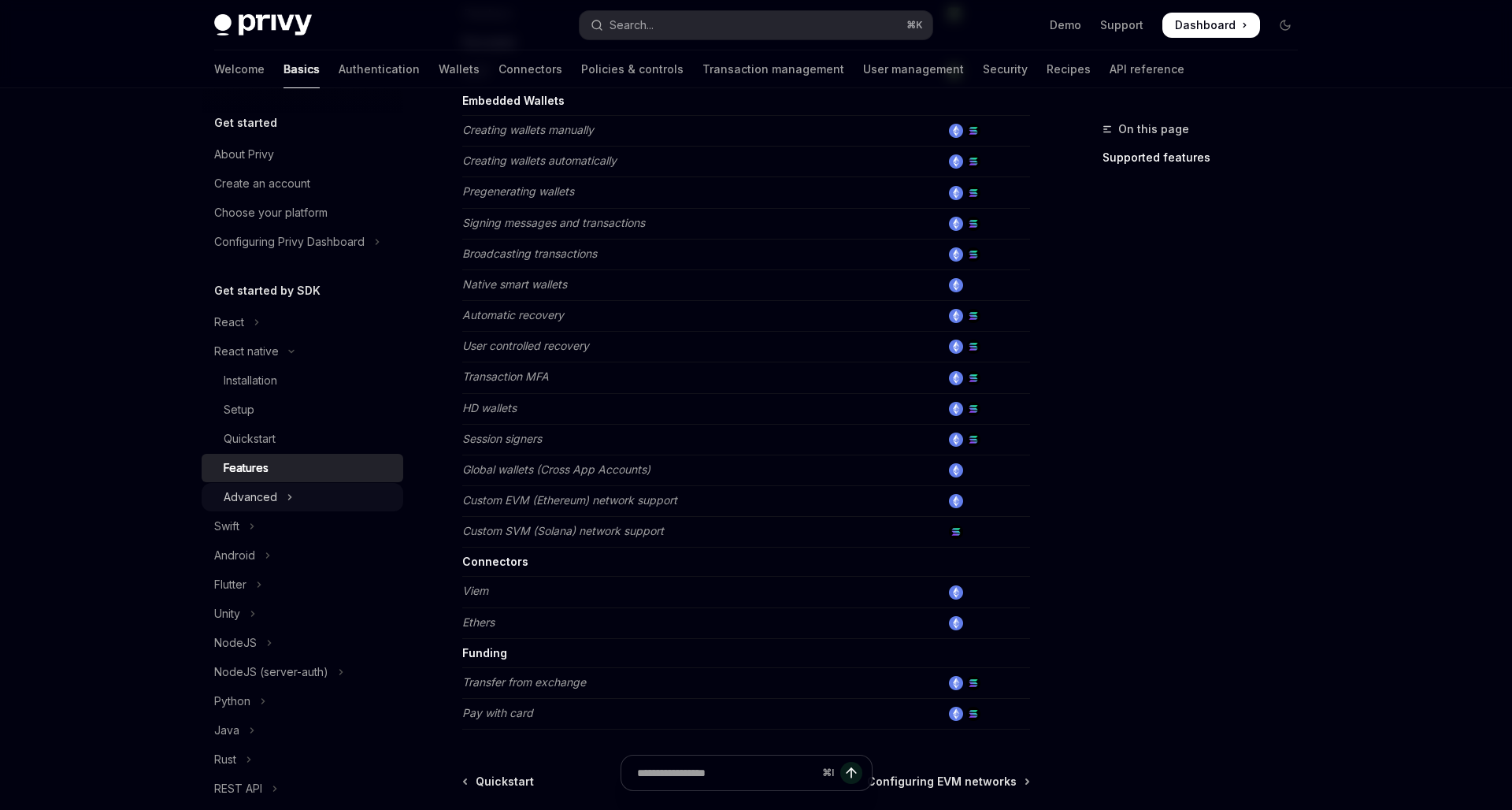
click at [302, 484] on button "Advanced" at bounding box center [303, 497] width 202 height 28
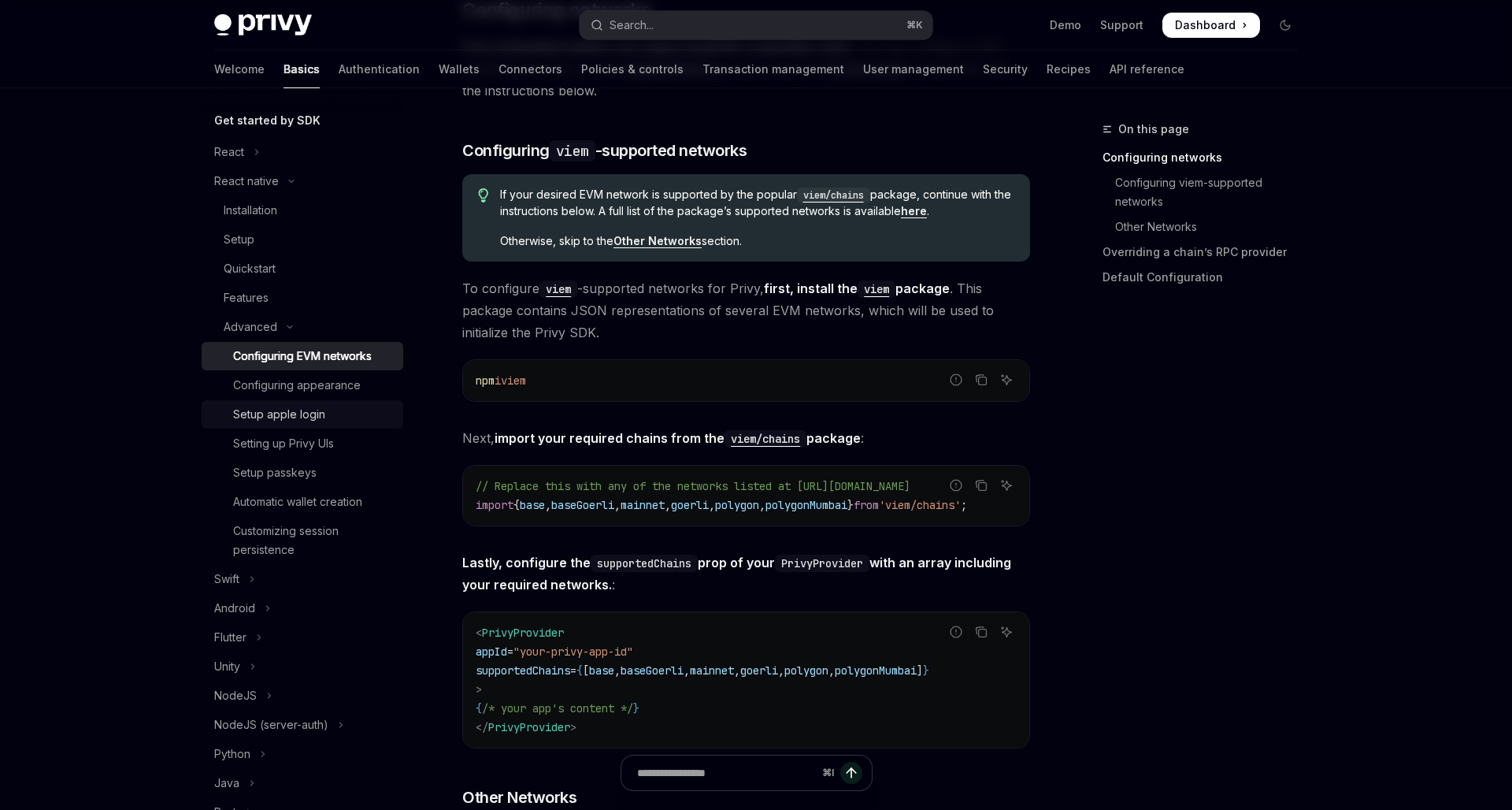
scroll to position [179, 0]
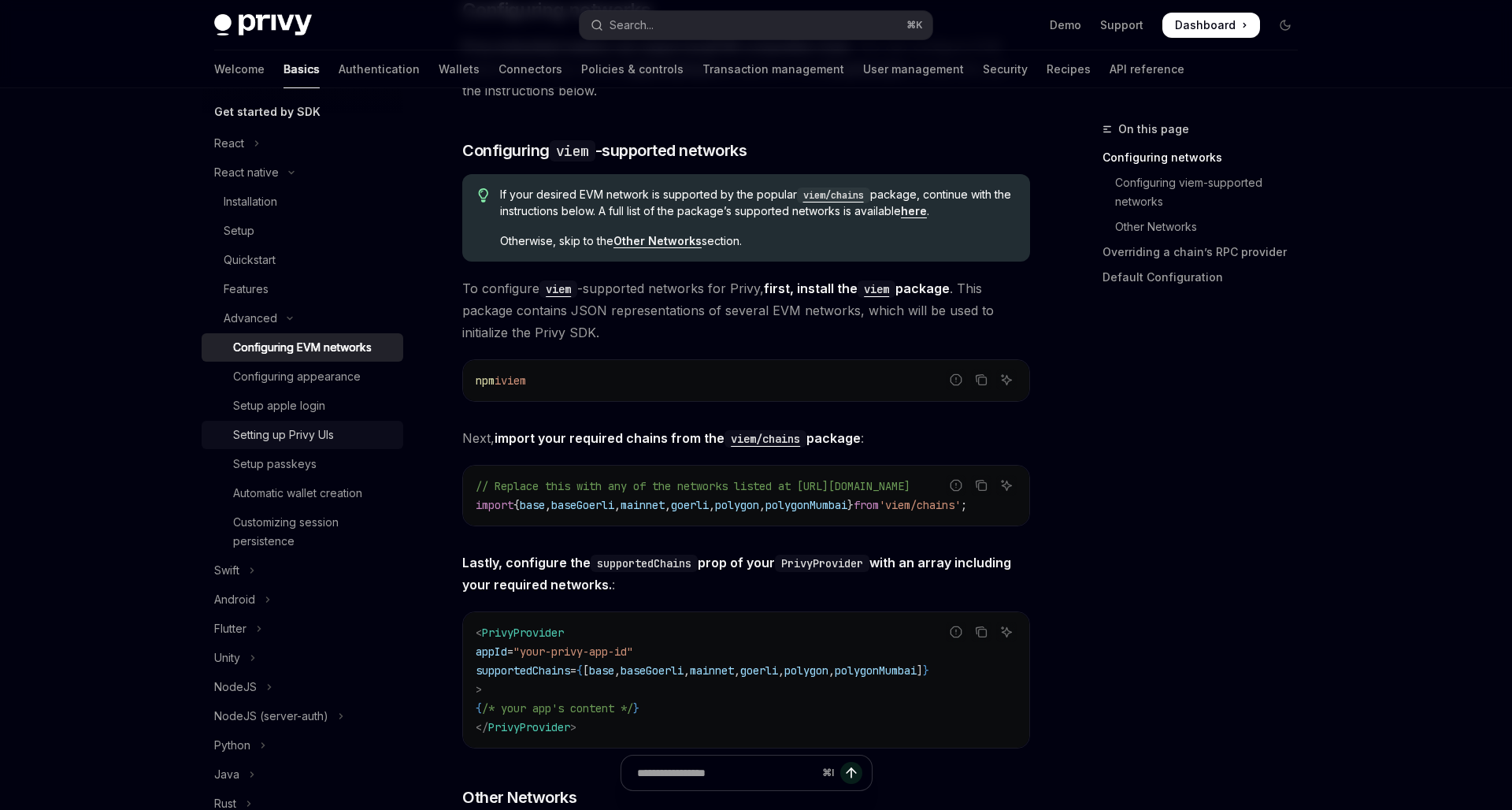
click at [328, 431] on div "Setting up Privy UIs" at bounding box center [283, 435] width 101 height 19
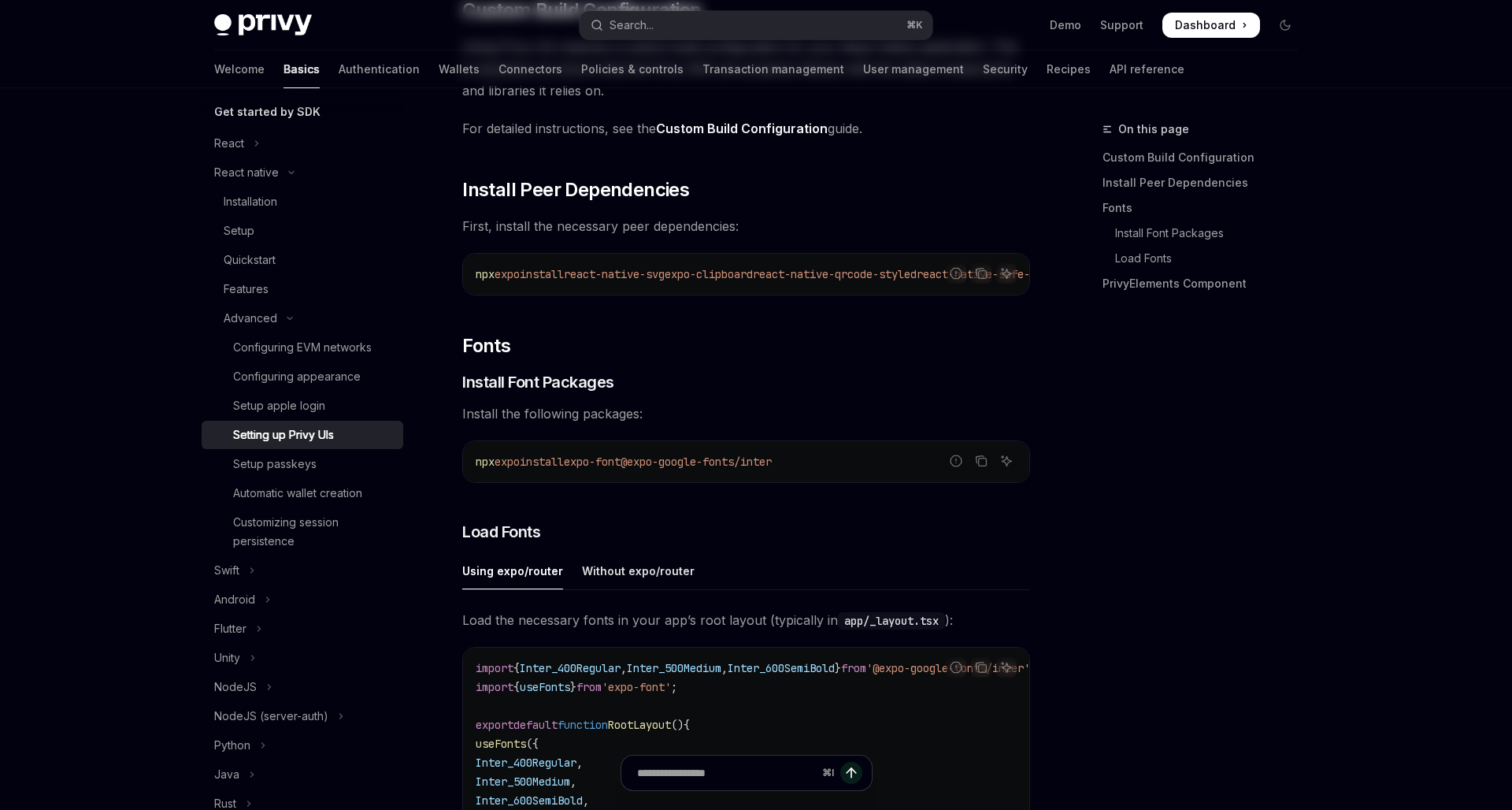
type textarea "*"
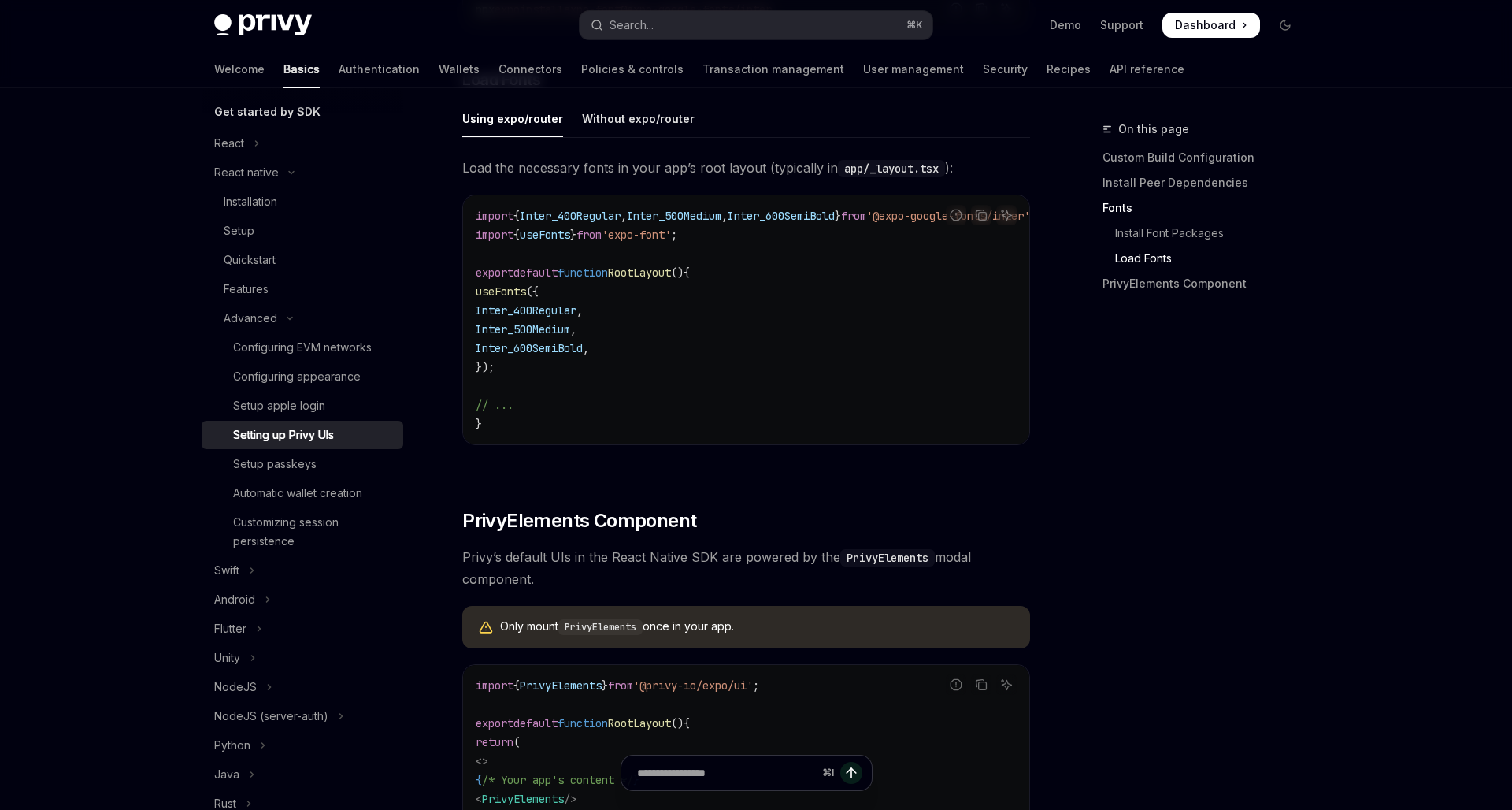
scroll to position [893, 0]
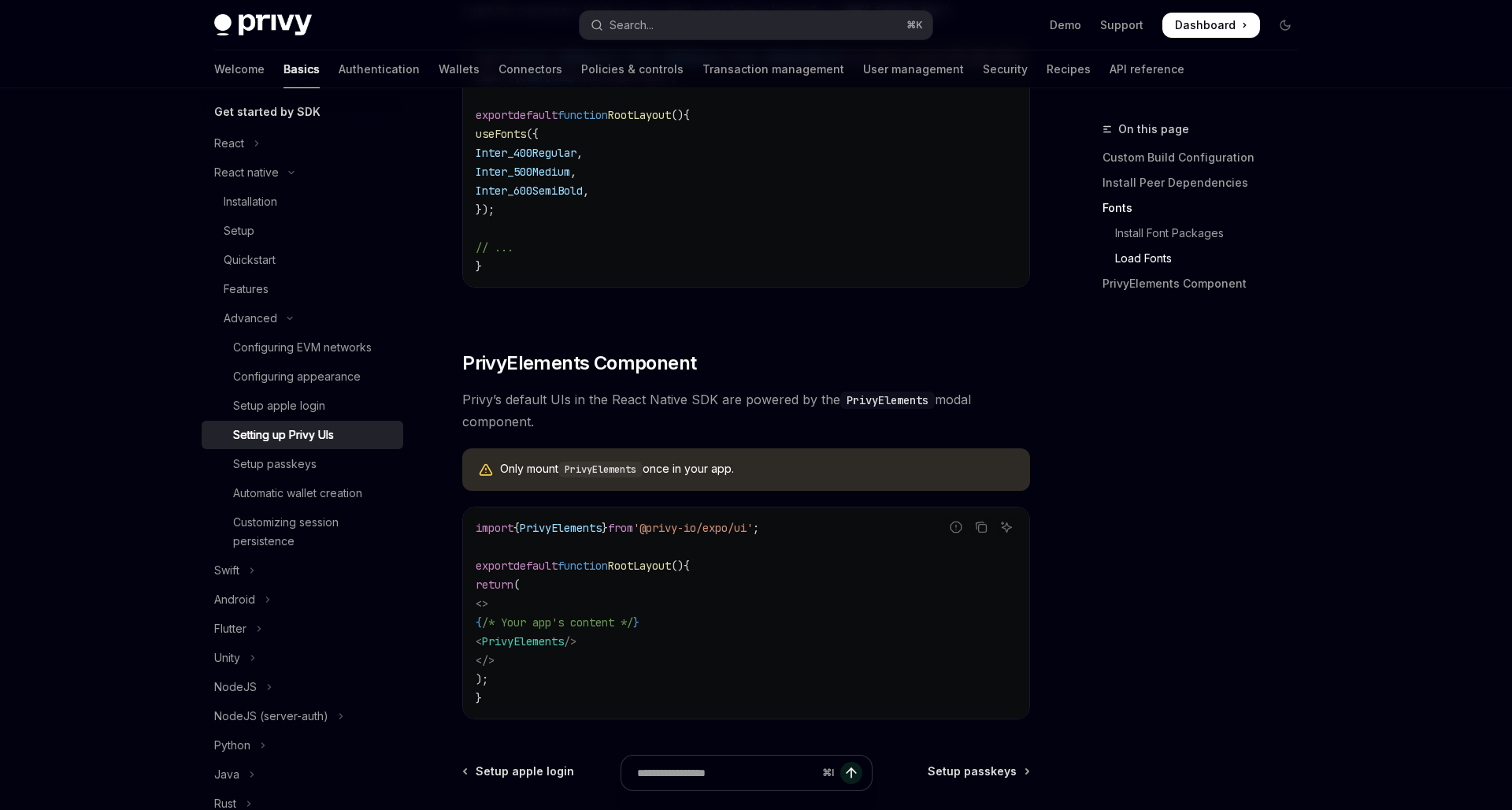
click at [566, 532] on span "PrivyElements" at bounding box center [560, 528] width 82 height 15
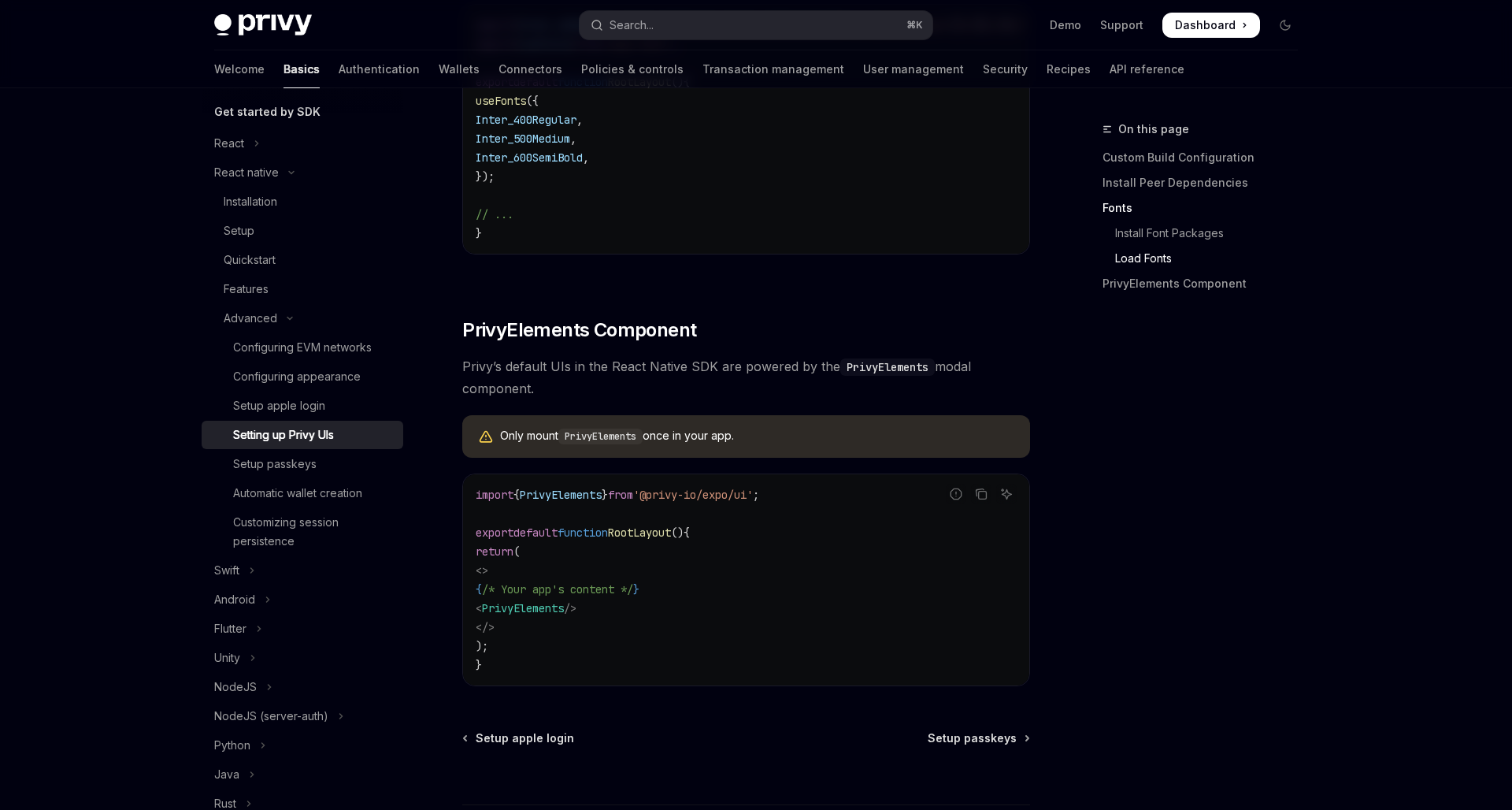
click at [708, 590] on code "import { PrivyElements } from '@privy-io/expo/ui' ; export default function Roo…" at bounding box center [746, 580] width 541 height 189
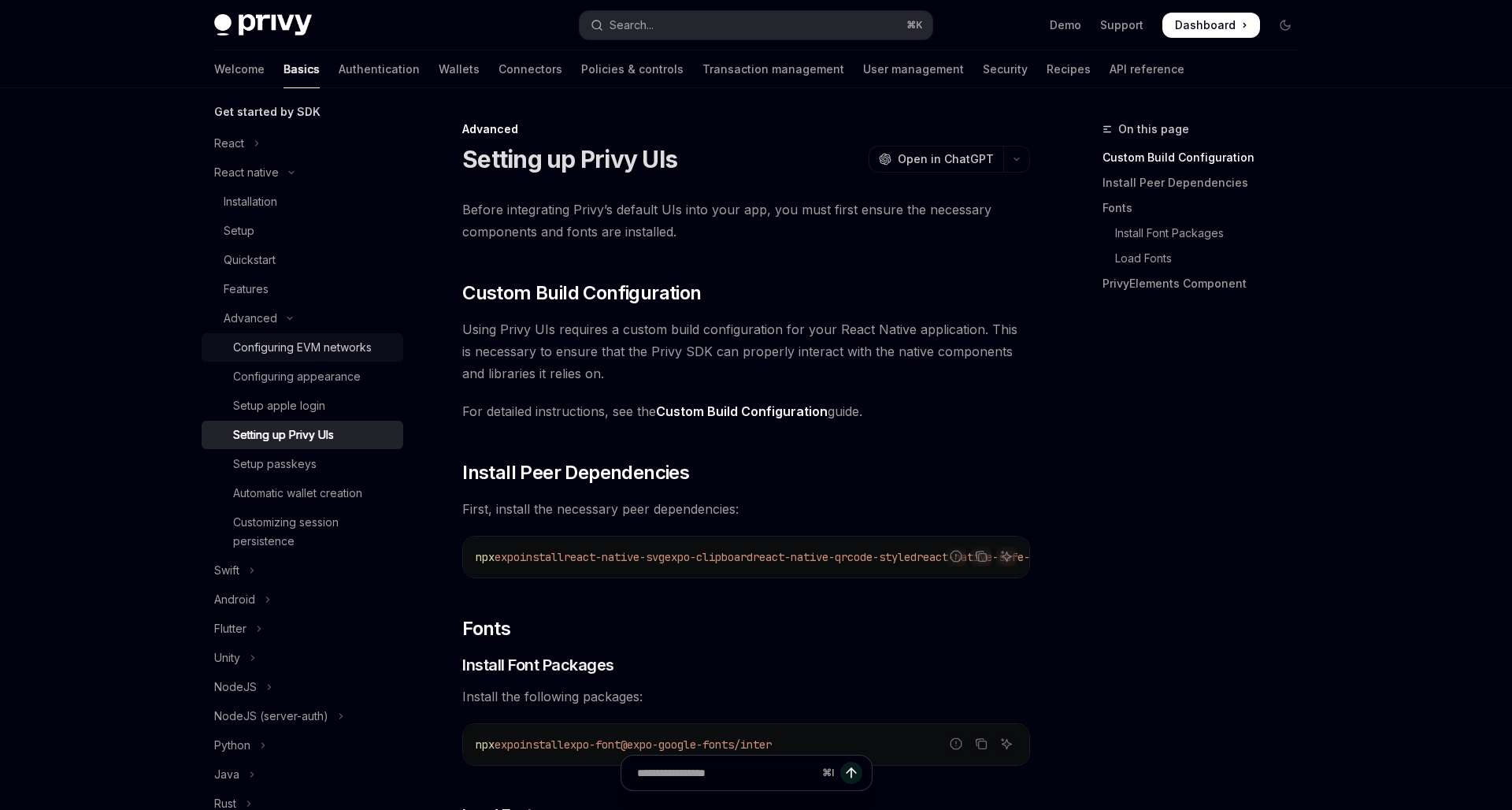
click at [303, 344] on div "Configuring EVM networks" at bounding box center [302, 347] width 138 height 19
click at [243, 232] on div "Setup" at bounding box center [239, 230] width 31 height 19
